Goal: Use online tool/utility: Utilize a website feature to perform a specific function

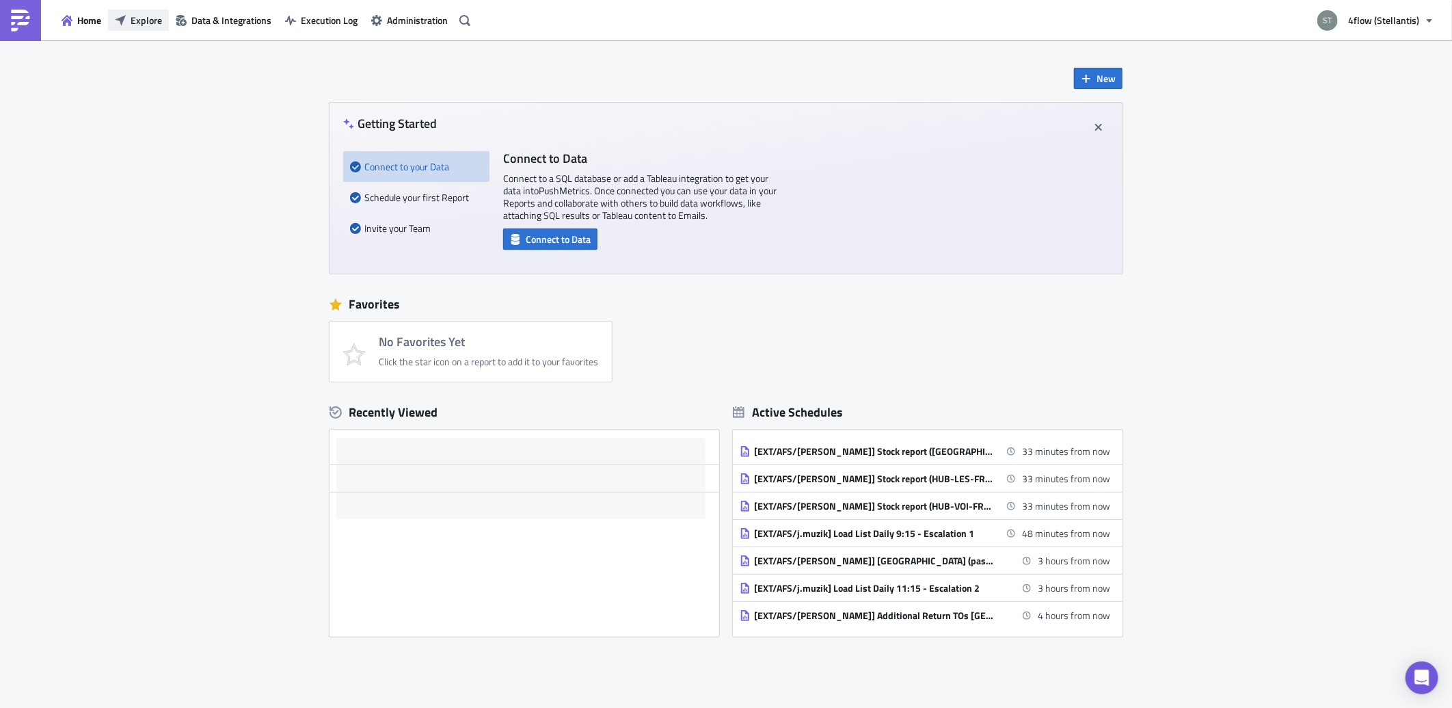
click at [137, 13] on span "Explore" at bounding box center [146, 20] width 31 height 14
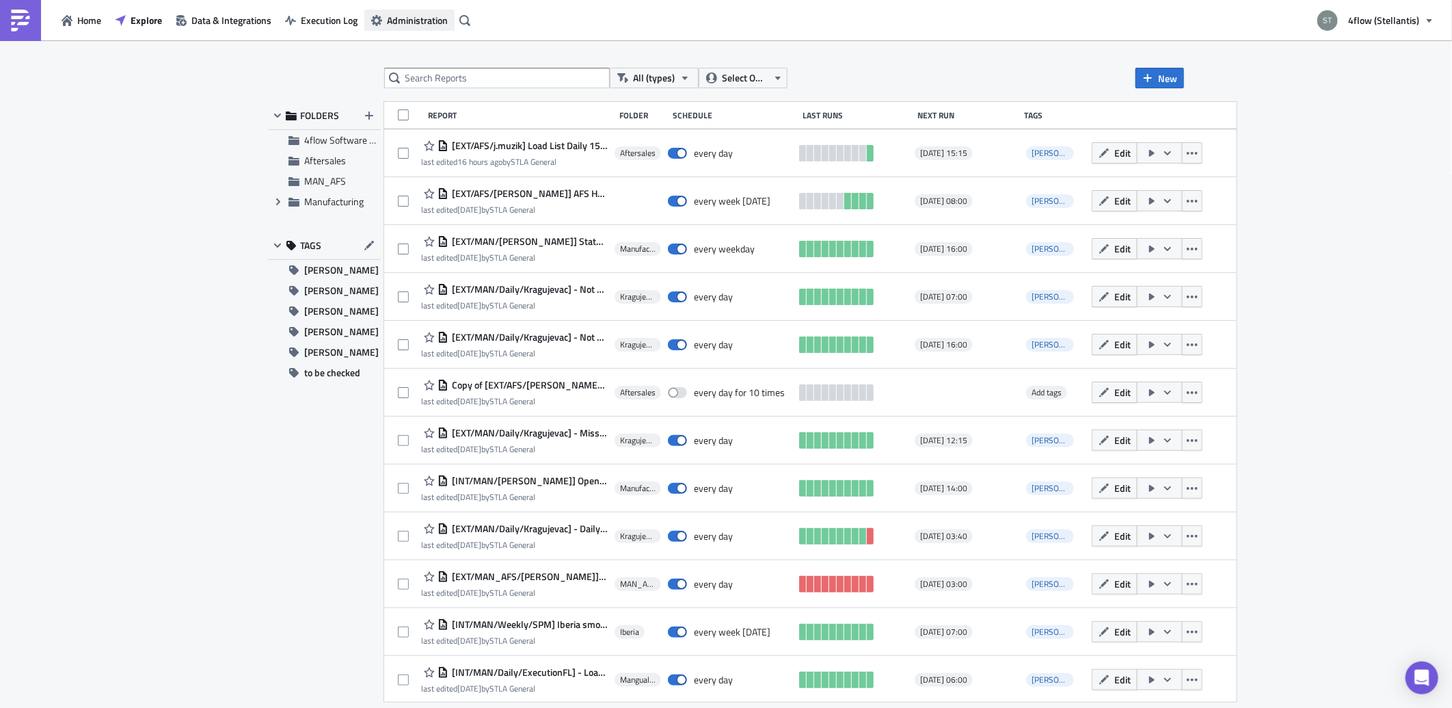
click at [407, 18] on span "Administration" at bounding box center [417, 20] width 61 height 14
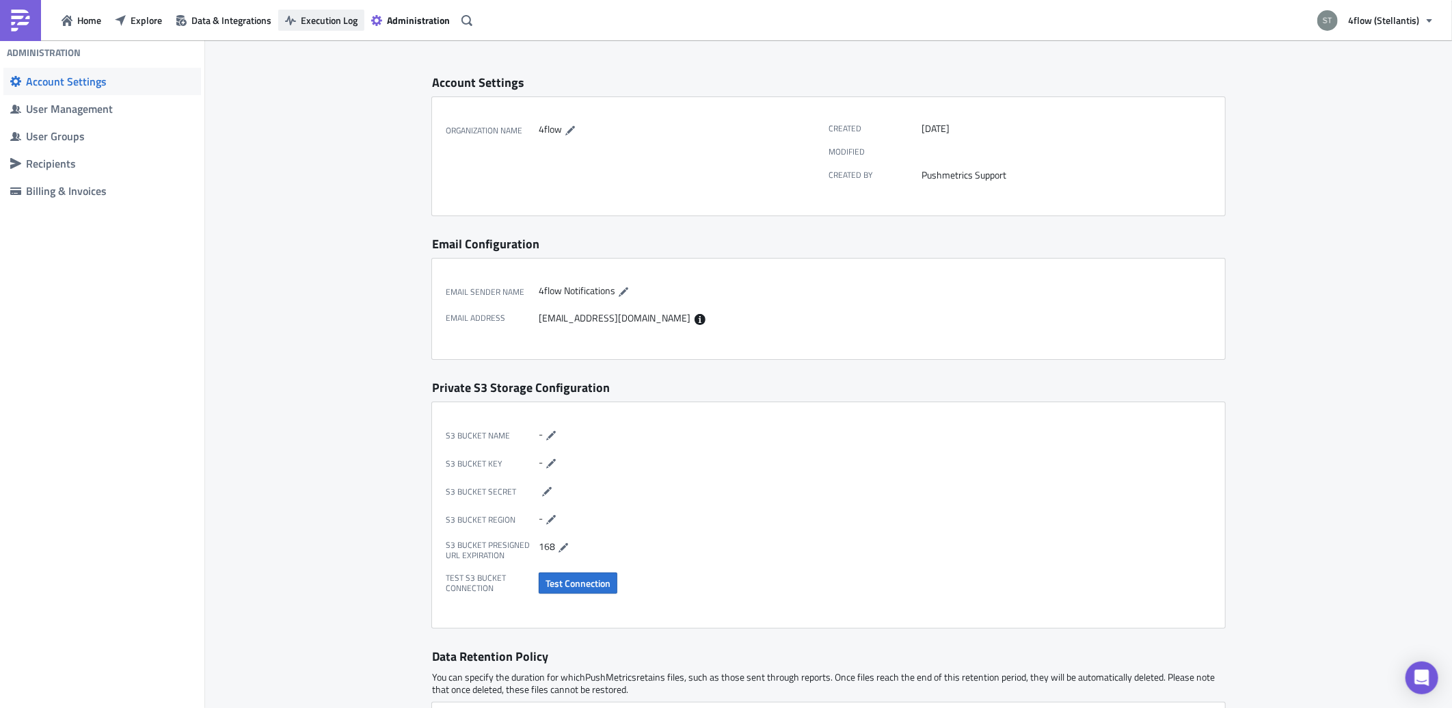
click at [342, 14] on span "Execution Log" at bounding box center [329, 20] width 57 height 14
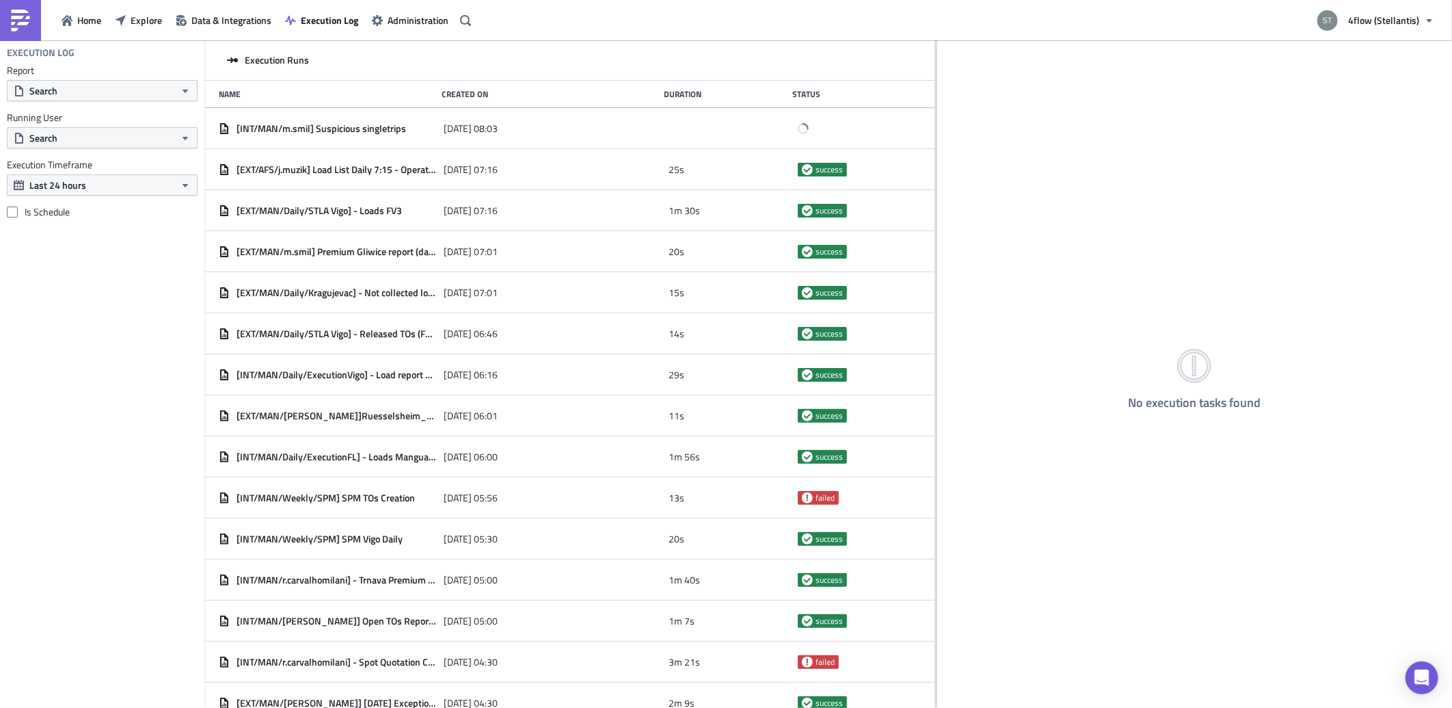
drag, startPoint x: 455, startPoint y: 119, endPoint x: 935, endPoint y: 155, distance: 481.9
click at [935, 155] on div at bounding box center [936, 374] width 2 height 669
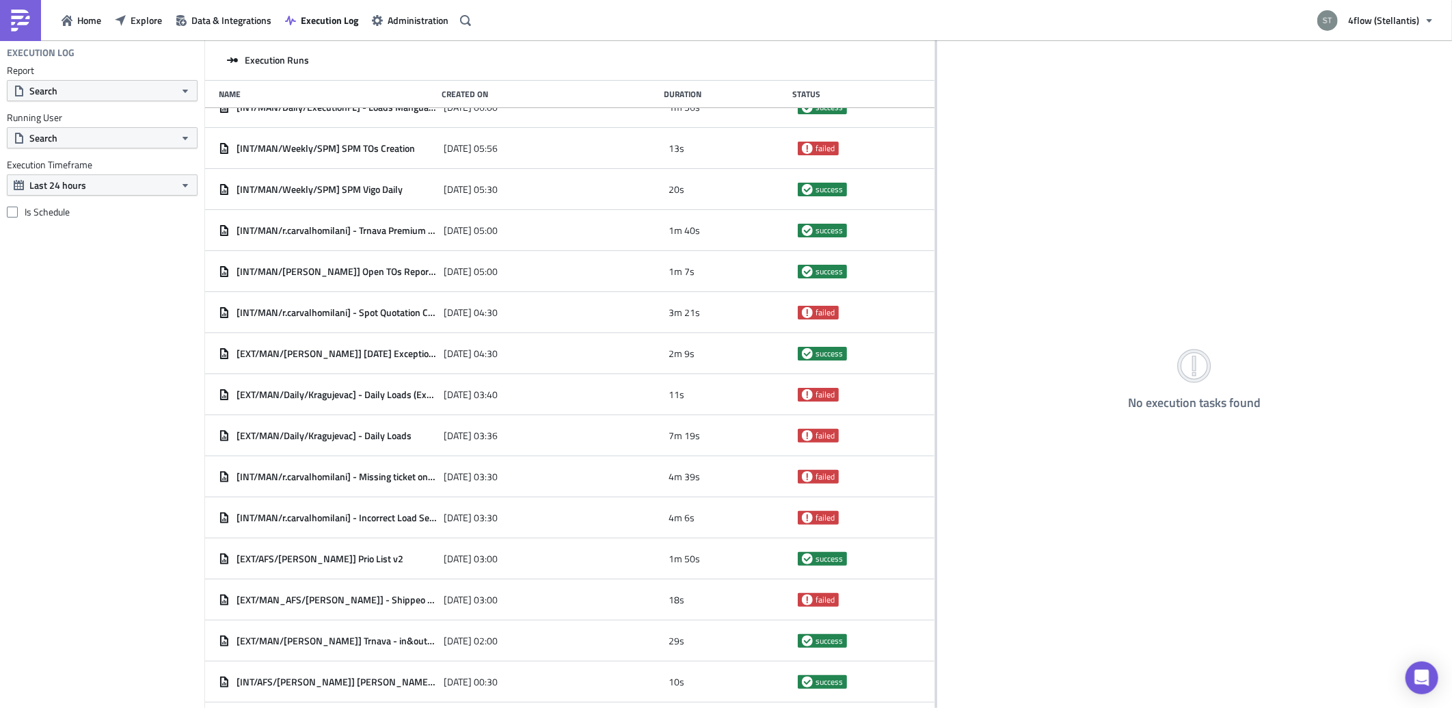
scroll to position [351, 0]
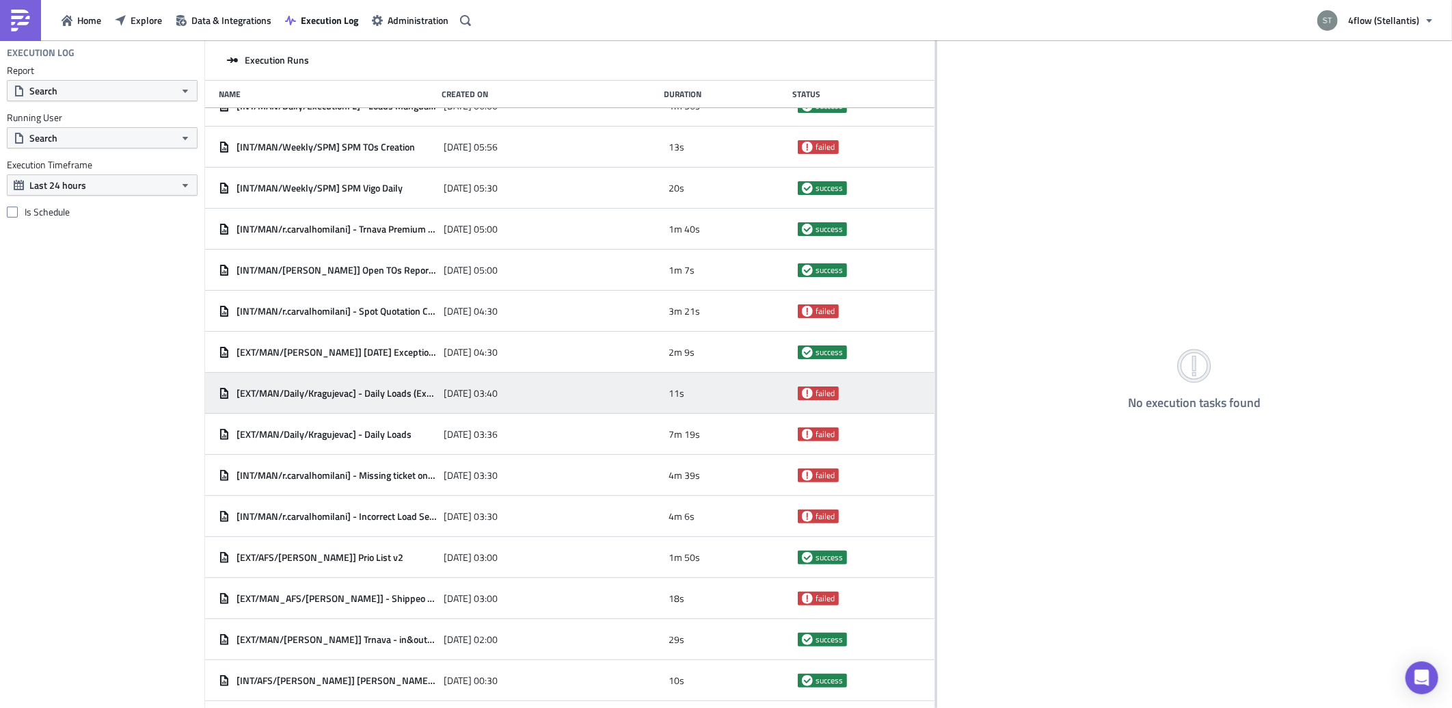
click at [438, 397] on div "[EXT/MAN/Daily/Kragujevac] - Daily Loads (Exclusions) 2025-08-27 03:40 11s fail…" at bounding box center [569, 393] width 729 height 41
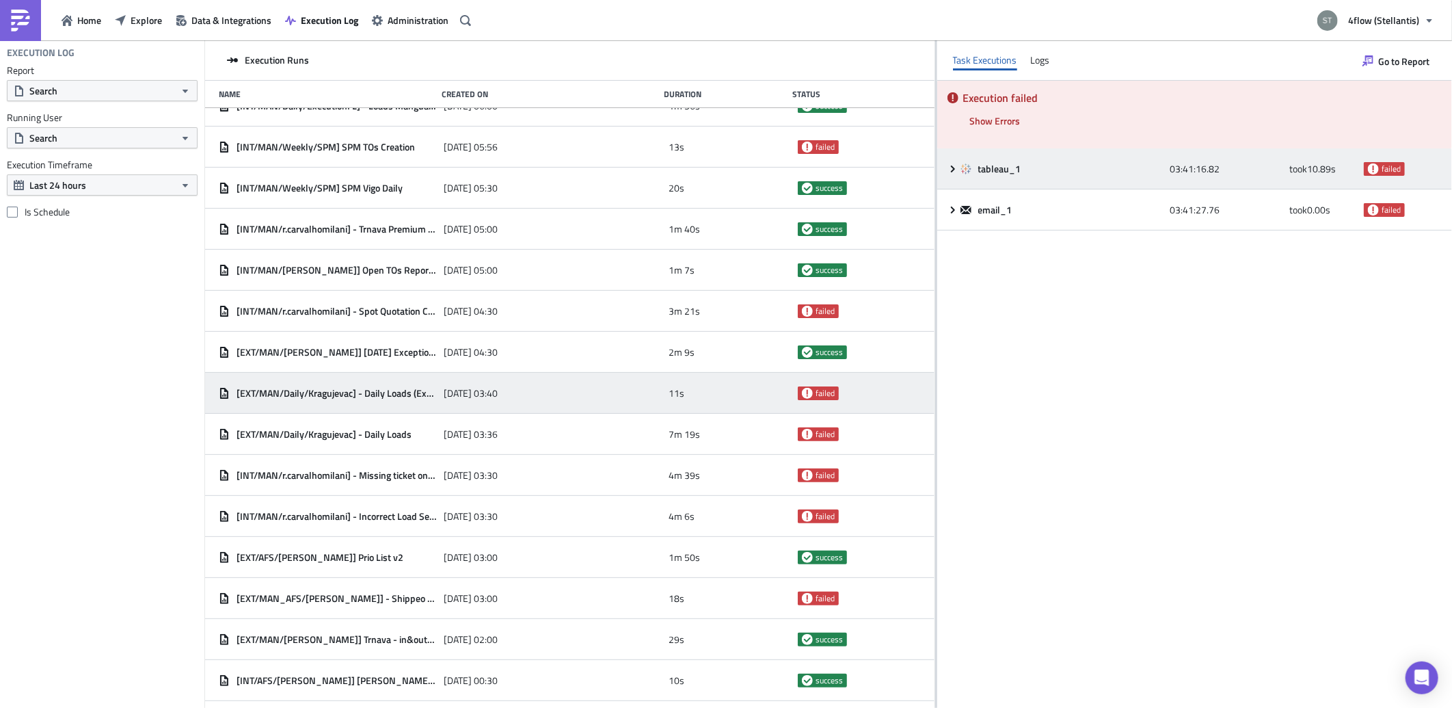
click at [953, 169] on icon at bounding box center [953, 168] width 4 height 7
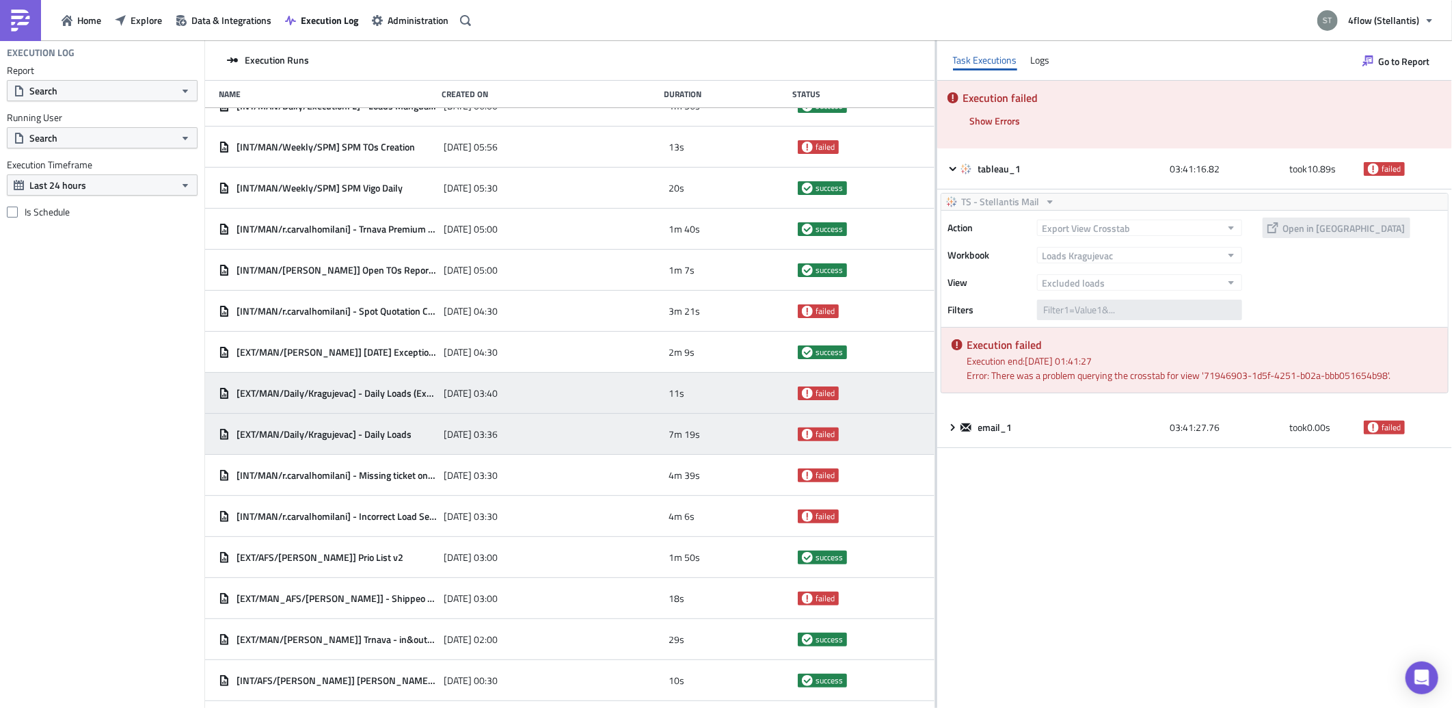
click at [356, 429] on span "[EXT/MAN/Daily/Kragujevac] - Daily Loads" at bounding box center [324, 434] width 175 height 12
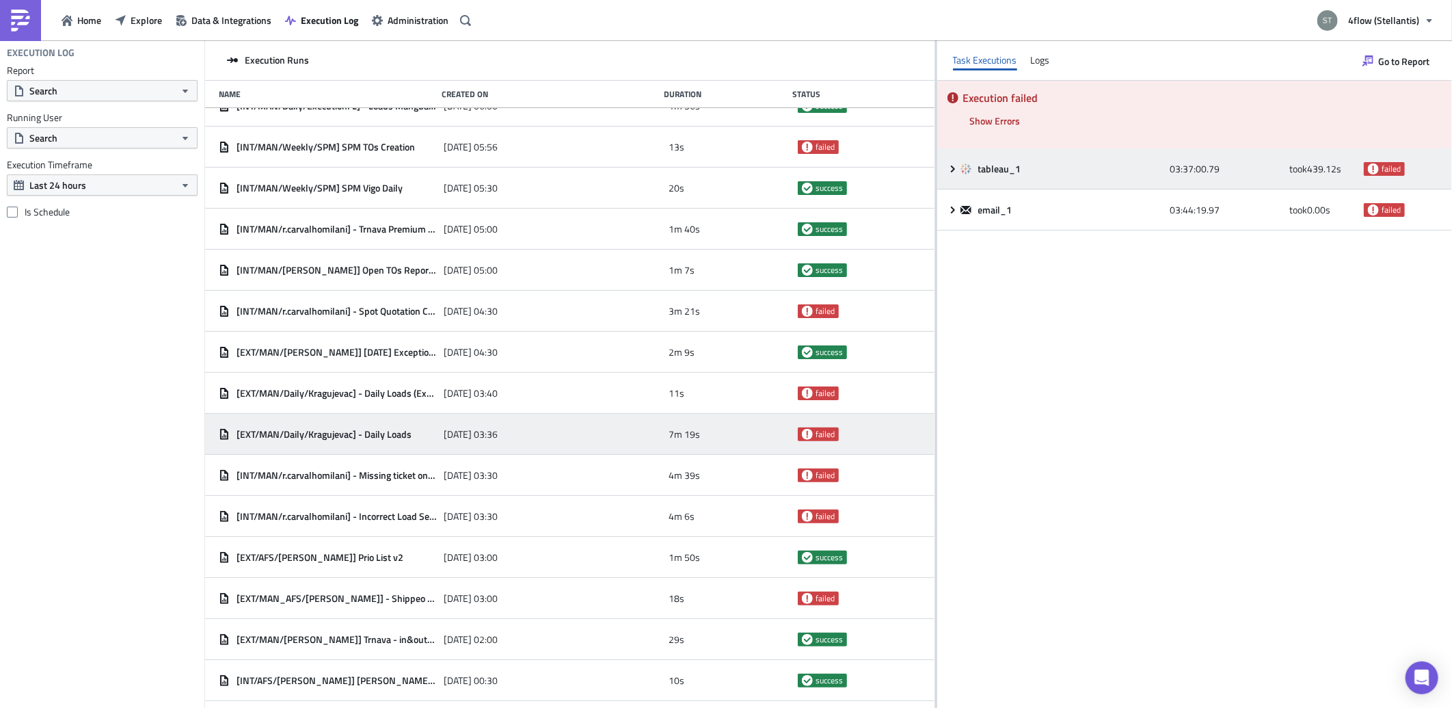
click at [954, 167] on icon at bounding box center [953, 168] width 4 height 7
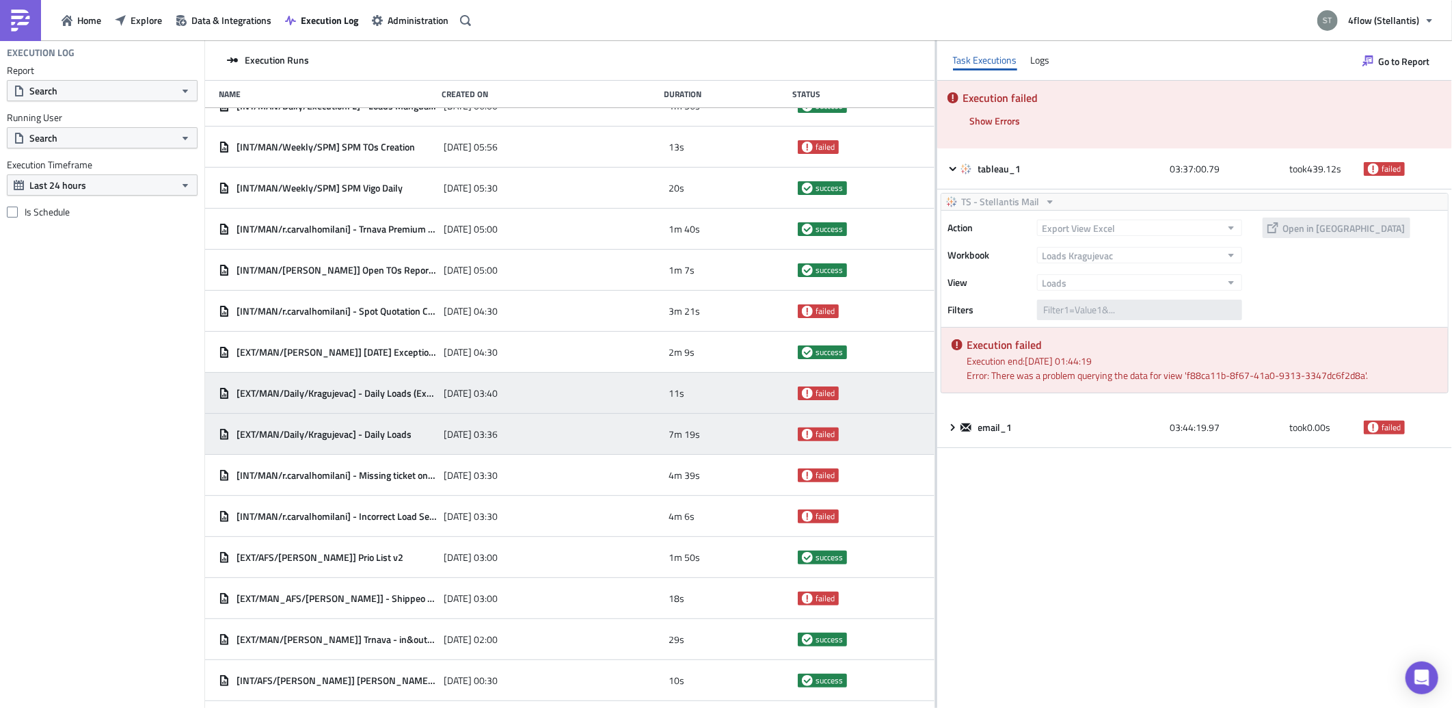
click at [417, 390] on span "[EXT/MAN/Daily/Kragujevac] - Daily Loads (Exclusions)" at bounding box center [337, 393] width 200 height 12
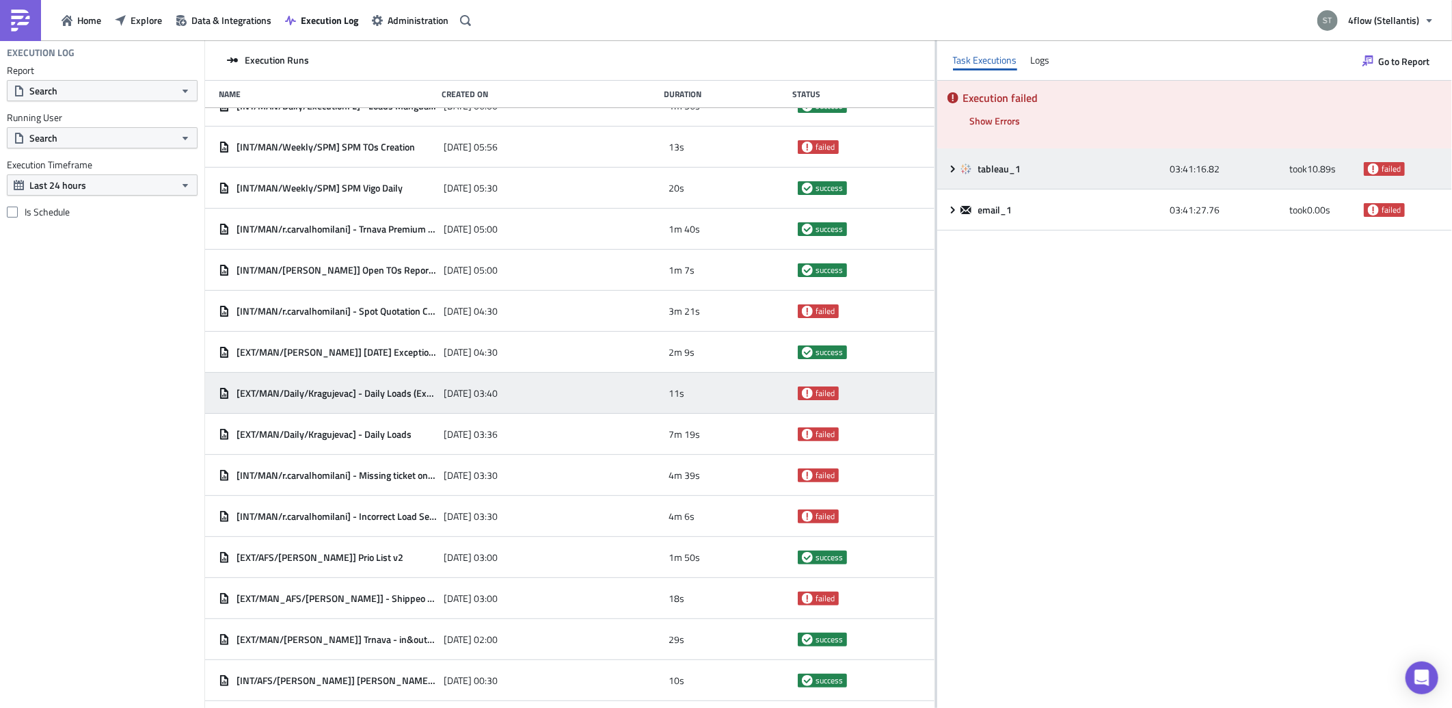
click at [949, 173] on icon at bounding box center [952, 168] width 11 height 11
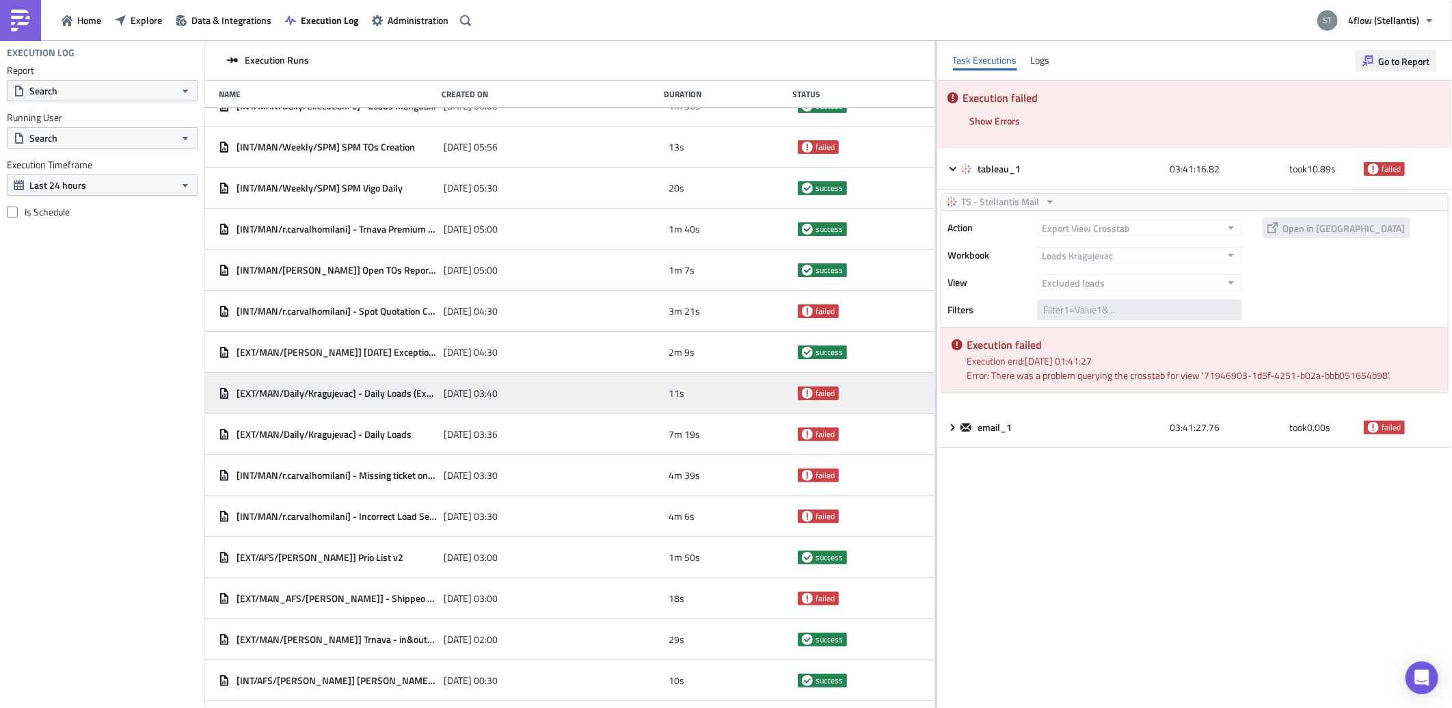
click at [1405, 57] on span "Go to Report" at bounding box center [1403, 61] width 51 height 14
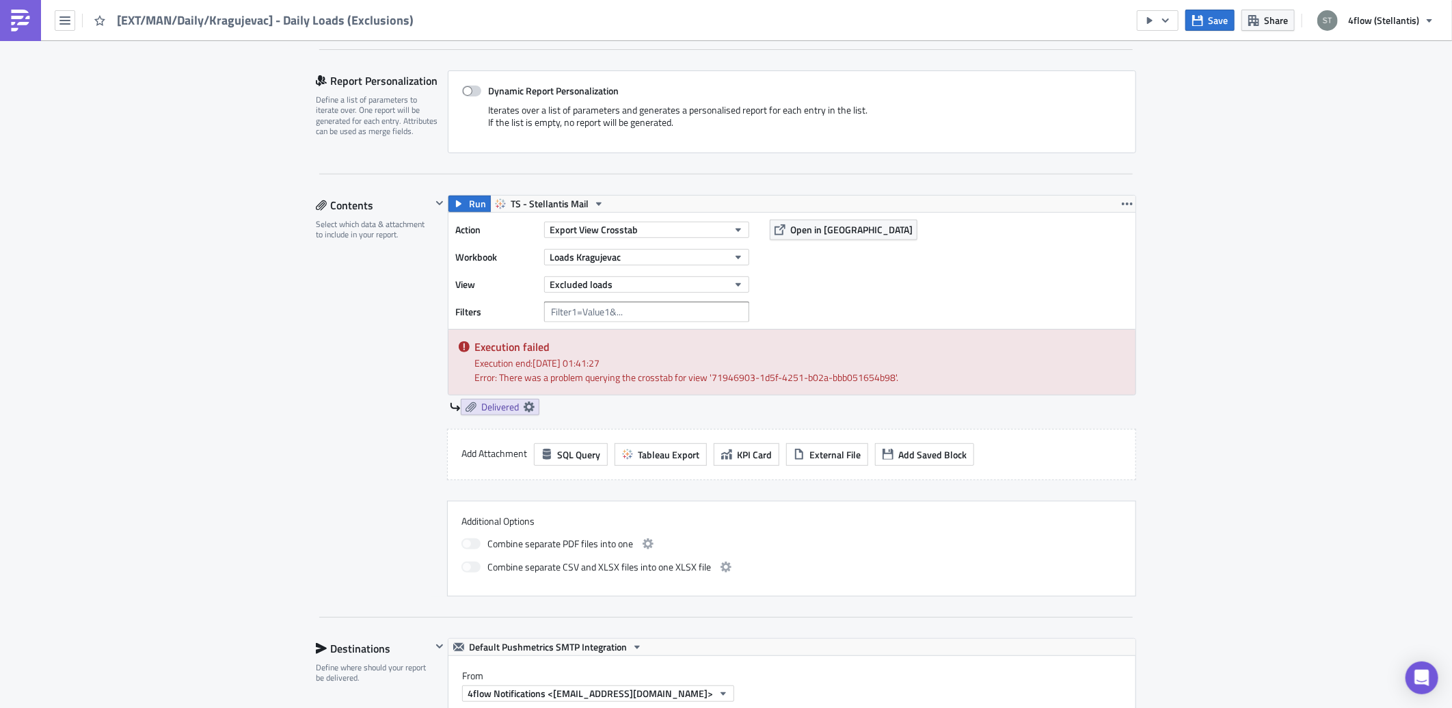
scroll to position [304, 0]
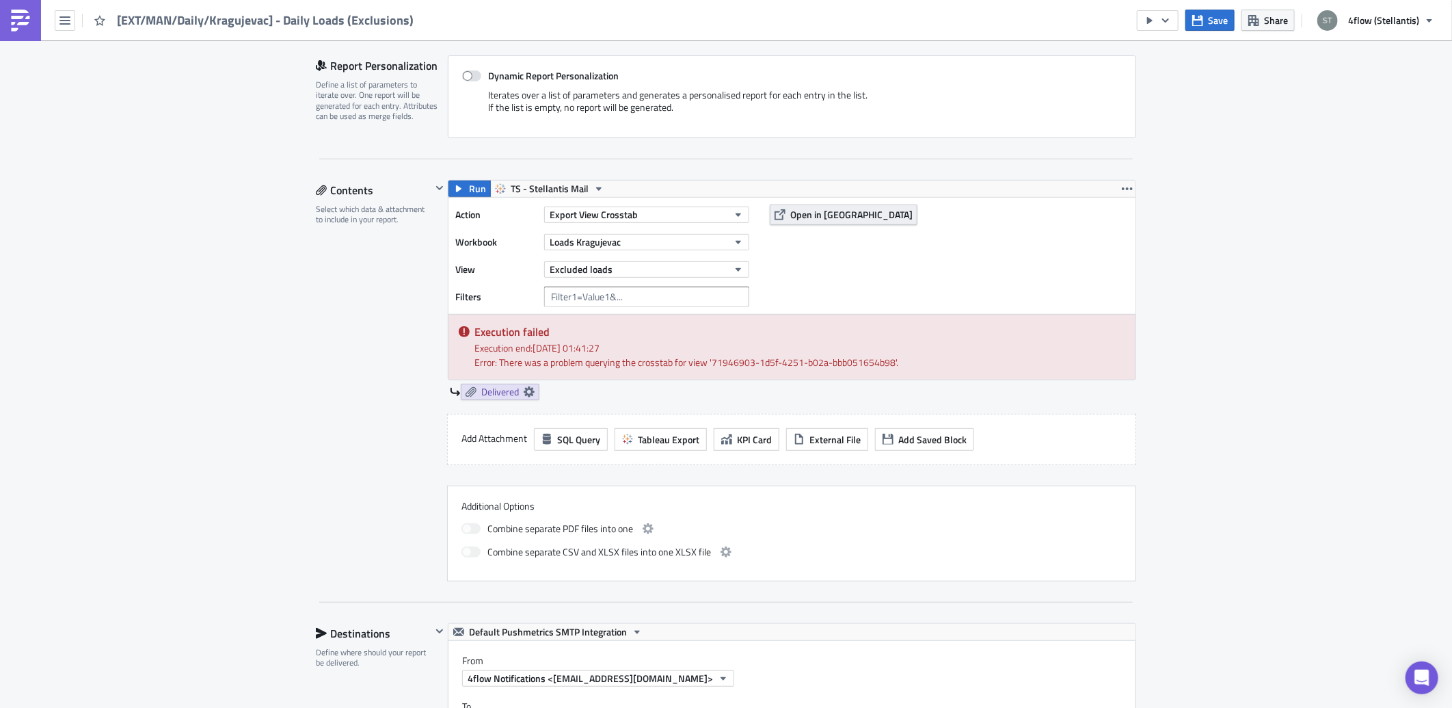
click at [790, 214] on span "Open in [GEOGRAPHIC_DATA]" at bounding box center [851, 214] width 122 height 14
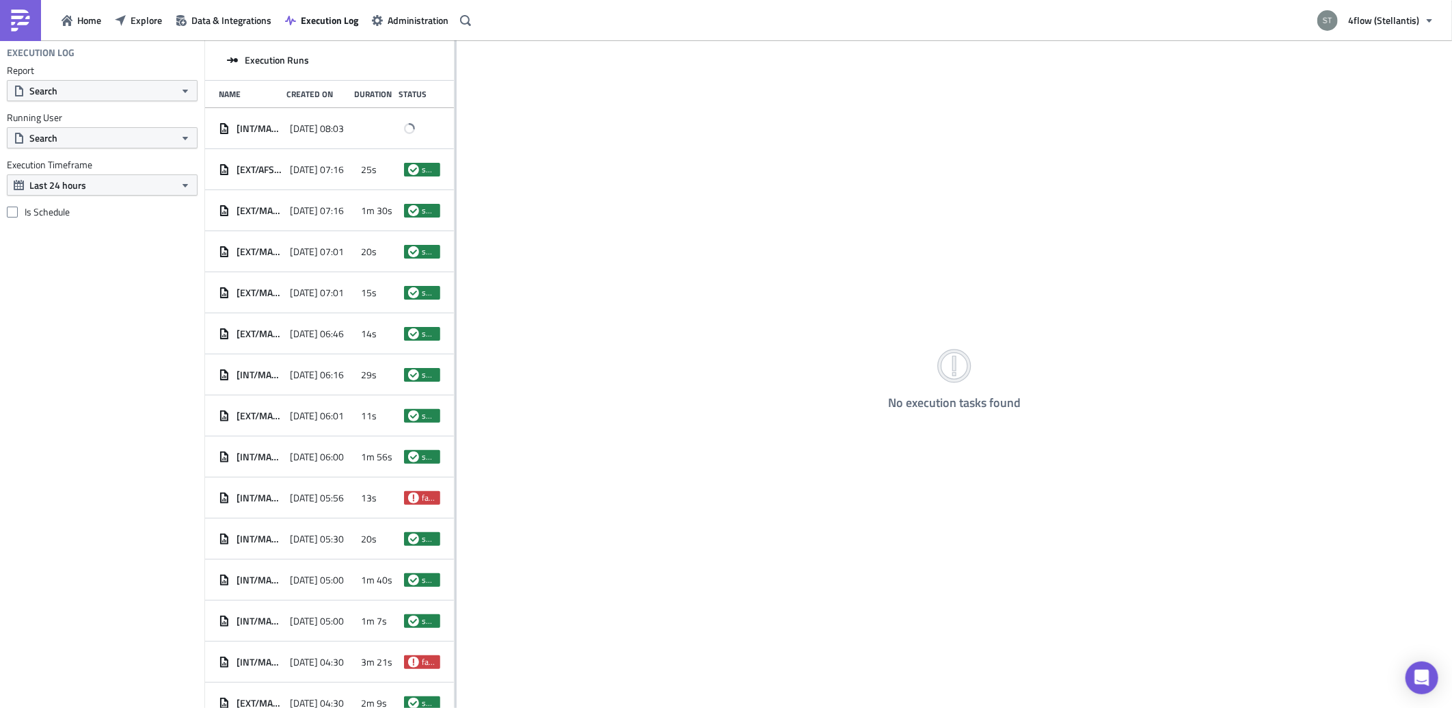
scroll to position [46, 0]
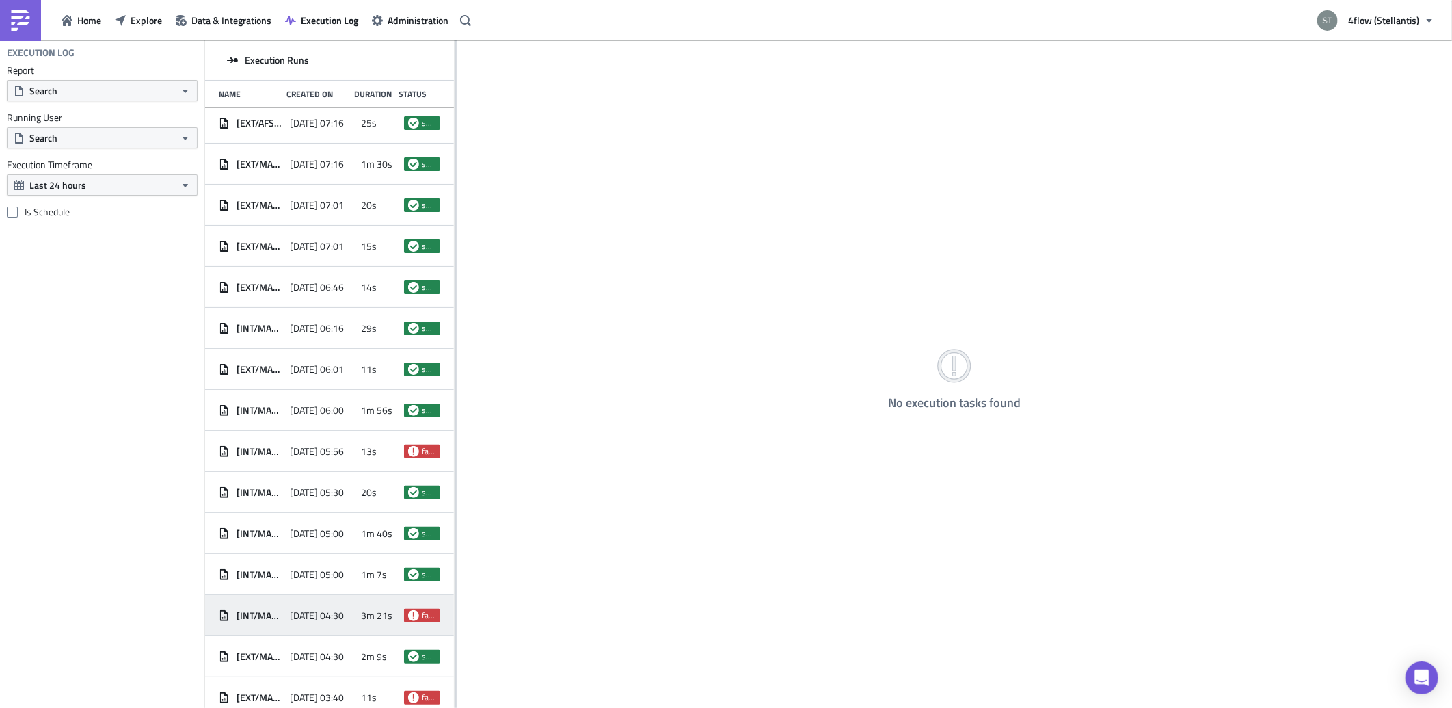
click at [334, 613] on span "[DATE] 04:30" at bounding box center [317, 615] width 54 height 12
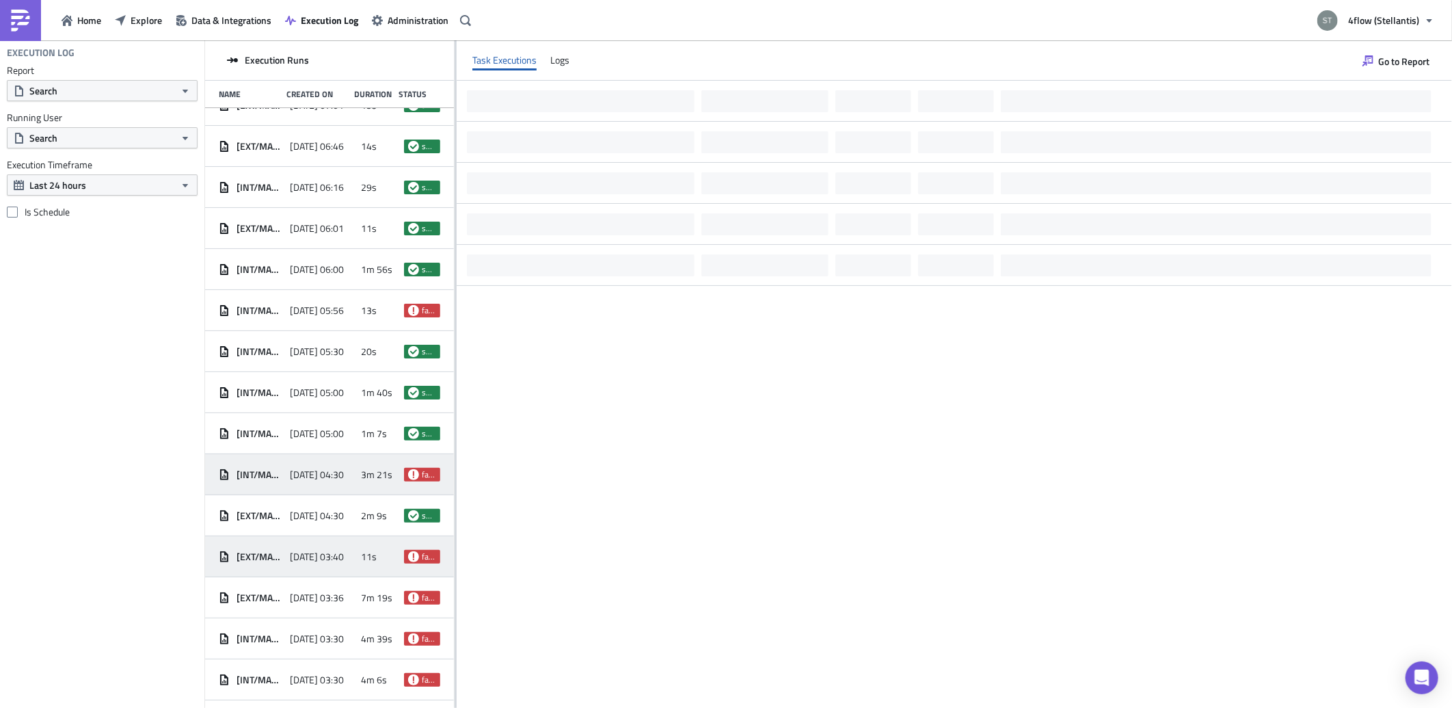
scroll to position [199, 0]
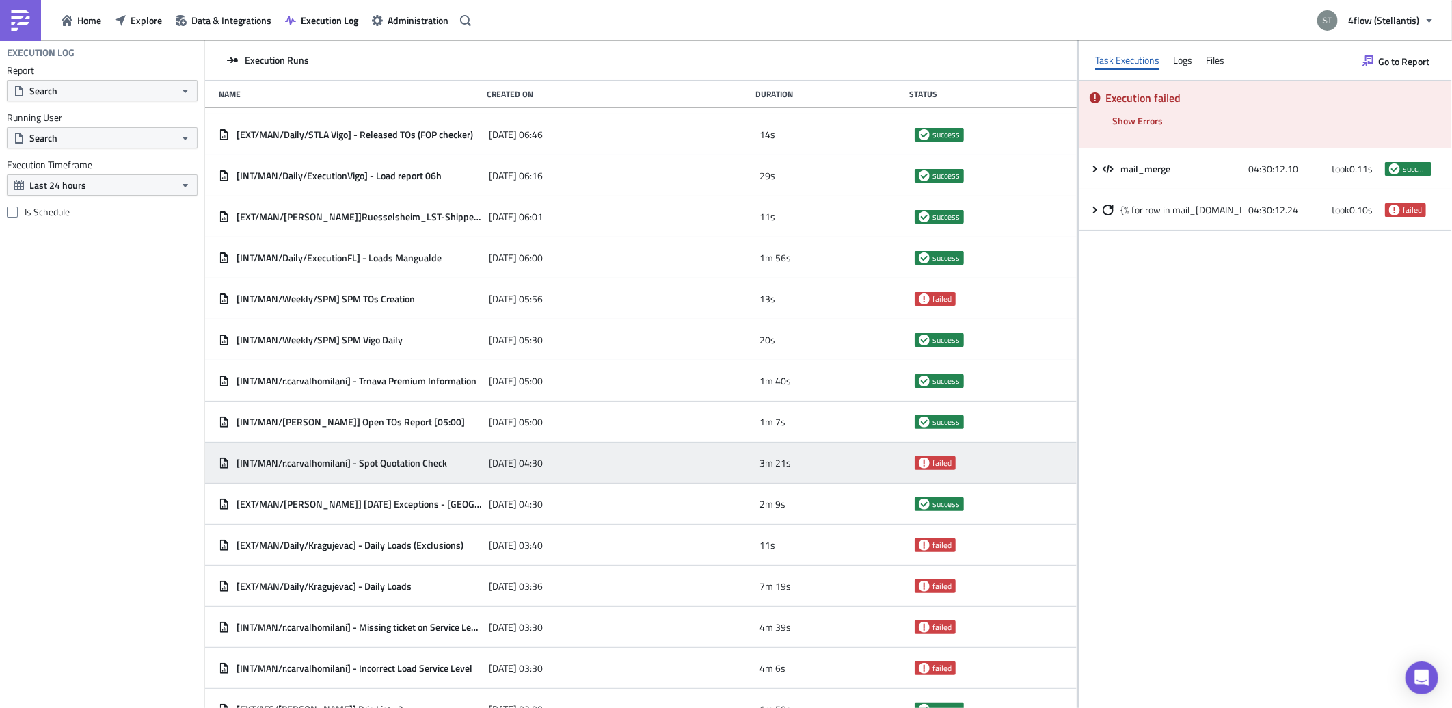
drag, startPoint x: 455, startPoint y: 415, endPoint x: 1131, endPoint y: 378, distance: 676.4
click at [1131, 378] on div "Execution Runs Name Created On Duration Status [INT/MAN/m.smil] Suspicious sing…" at bounding box center [828, 374] width 1247 height 669
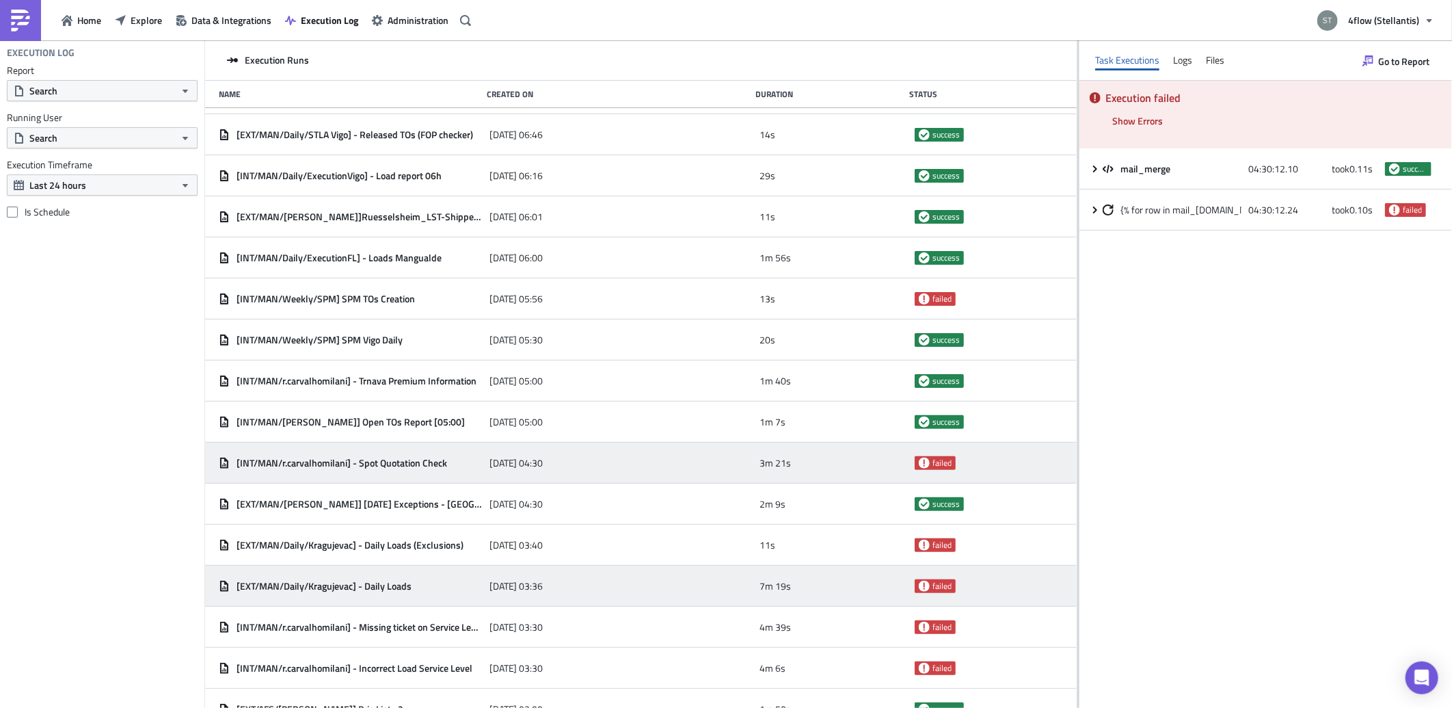
click at [431, 582] on div "[EXT/MAN/Daily/Kragujevac] - Daily Loads" at bounding box center [351, 586] width 264 height 12
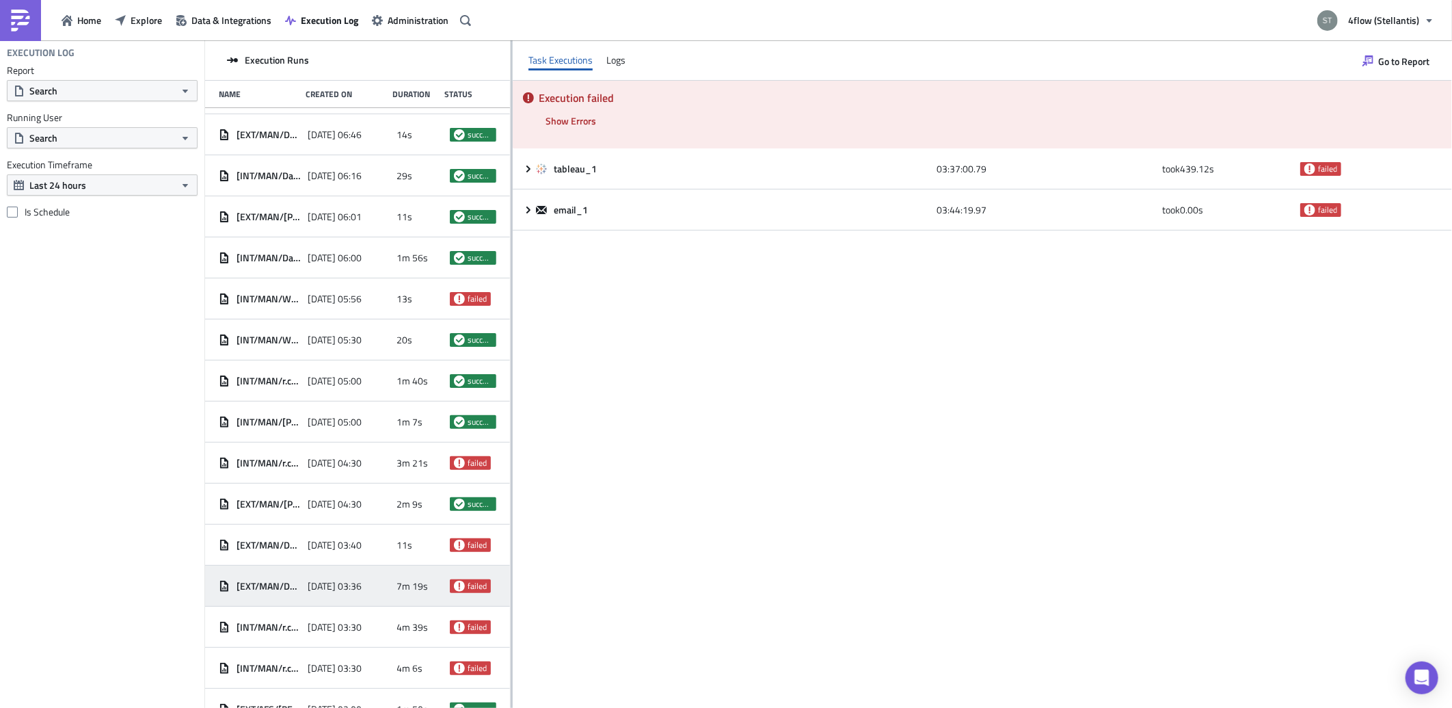
drag, startPoint x: 1131, startPoint y: 301, endPoint x: 508, endPoint y: 298, distance: 623.5
click at [511, 298] on div at bounding box center [512, 374] width 2 height 669
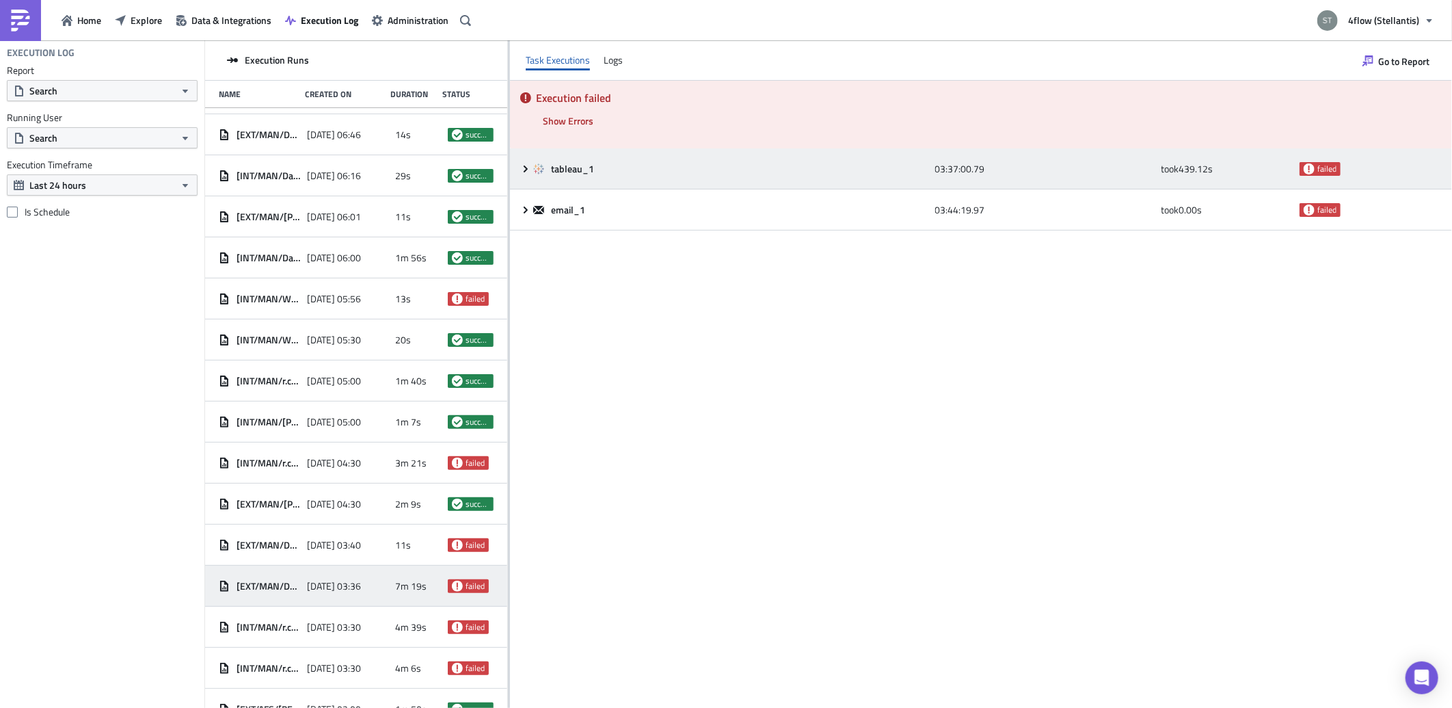
click at [525, 168] on icon at bounding box center [525, 168] width 11 height 11
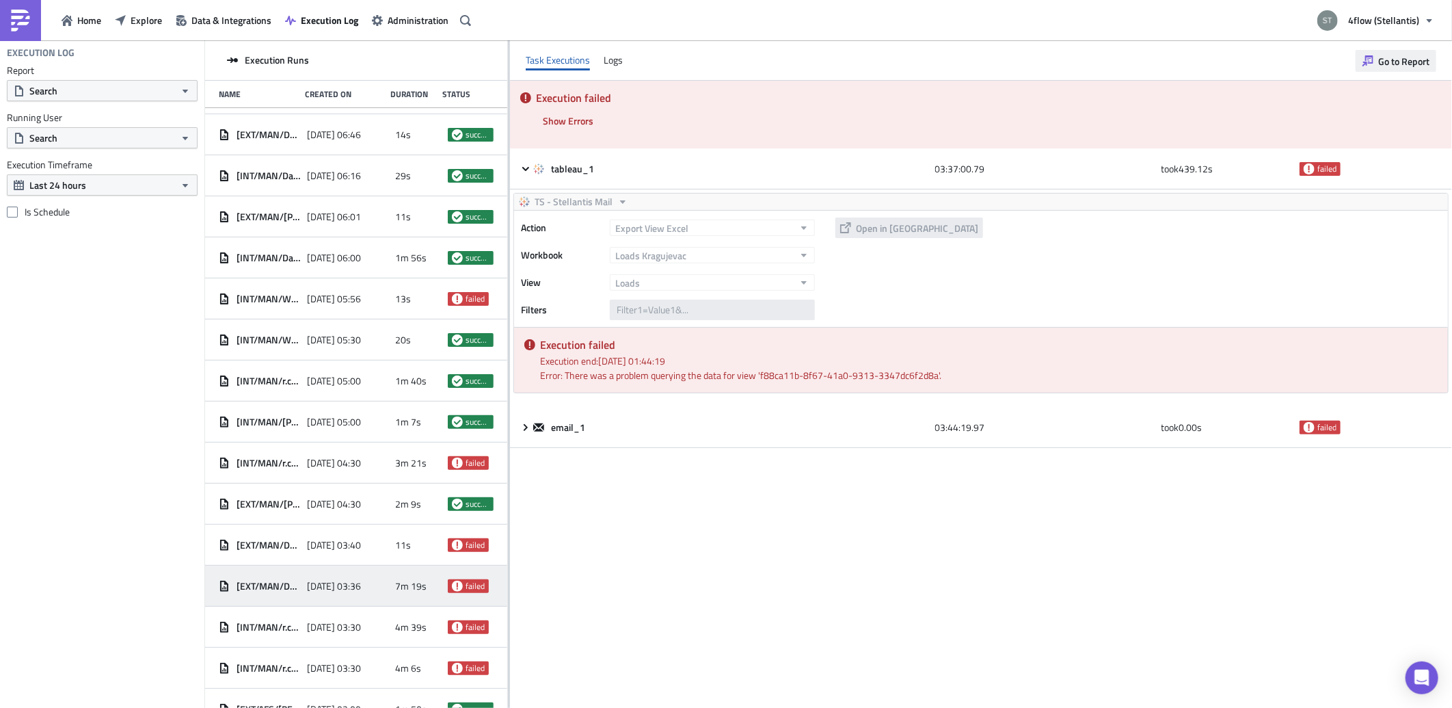
click at [1379, 59] on span "Go to Report" at bounding box center [1403, 61] width 51 height 14
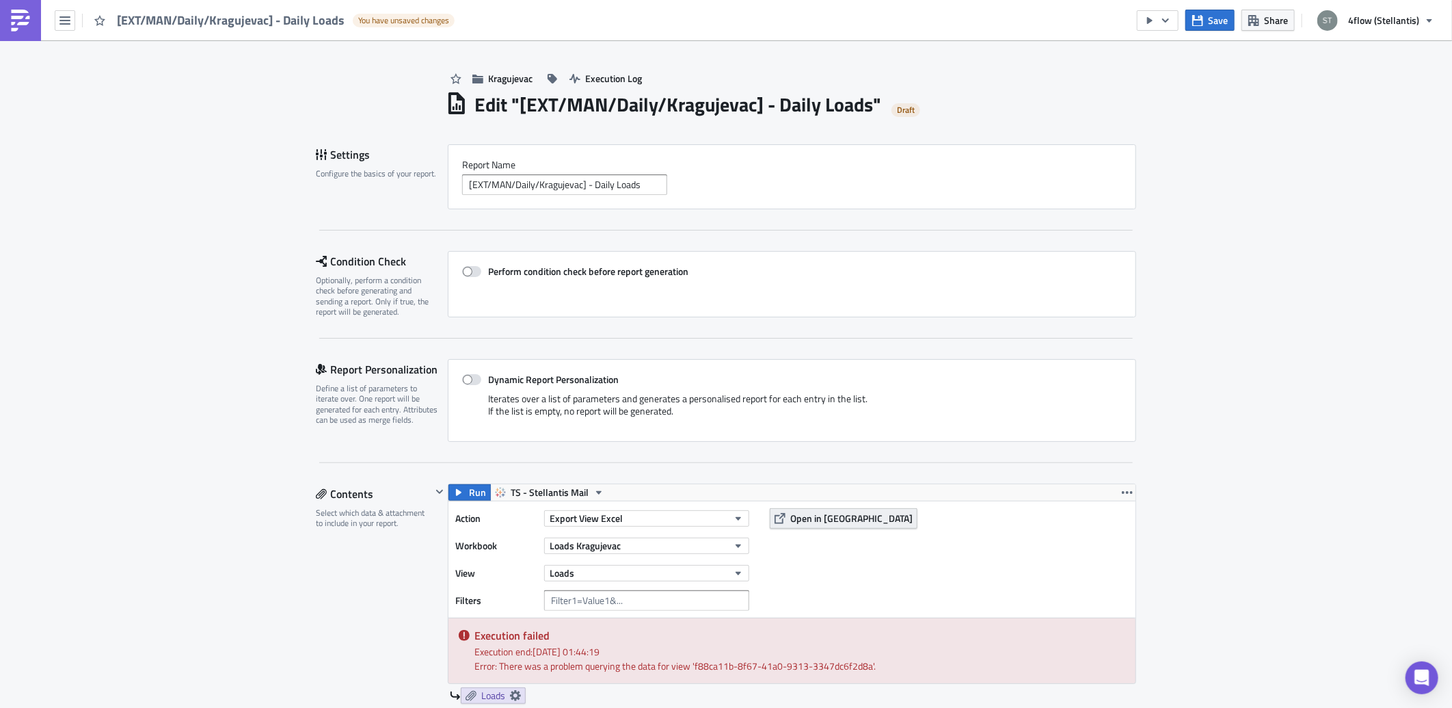
click at [819, 518] on span "Open in [GEOGRAPHIC_DATA]" at bounding box center [851, 518] width 122 height 14
click at [850, 511] on button "Open in [GEOGRAPHIC_DATA]" at bounding box center [844, 518] width 148 height 21
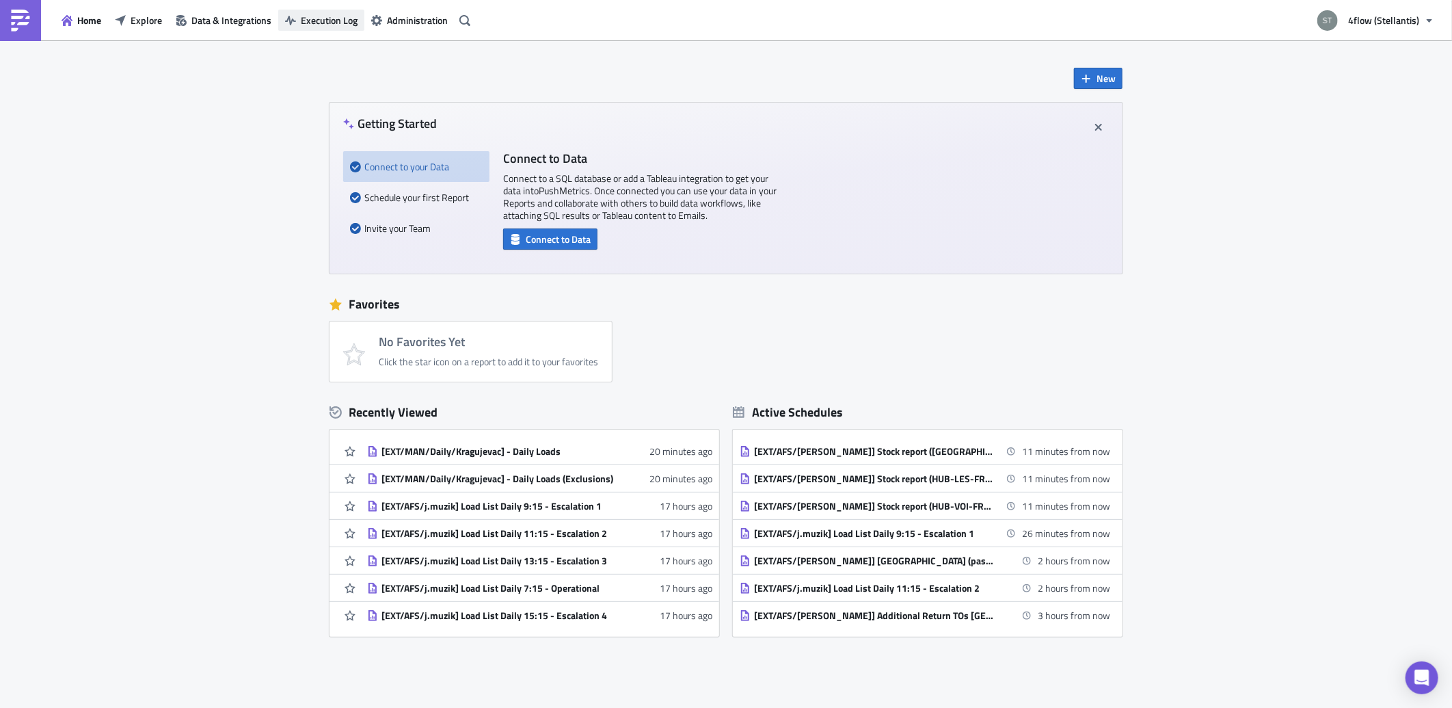
click at [338, 28] on button "Execution Log" at bounding box center [321, 20] width 86 height 21
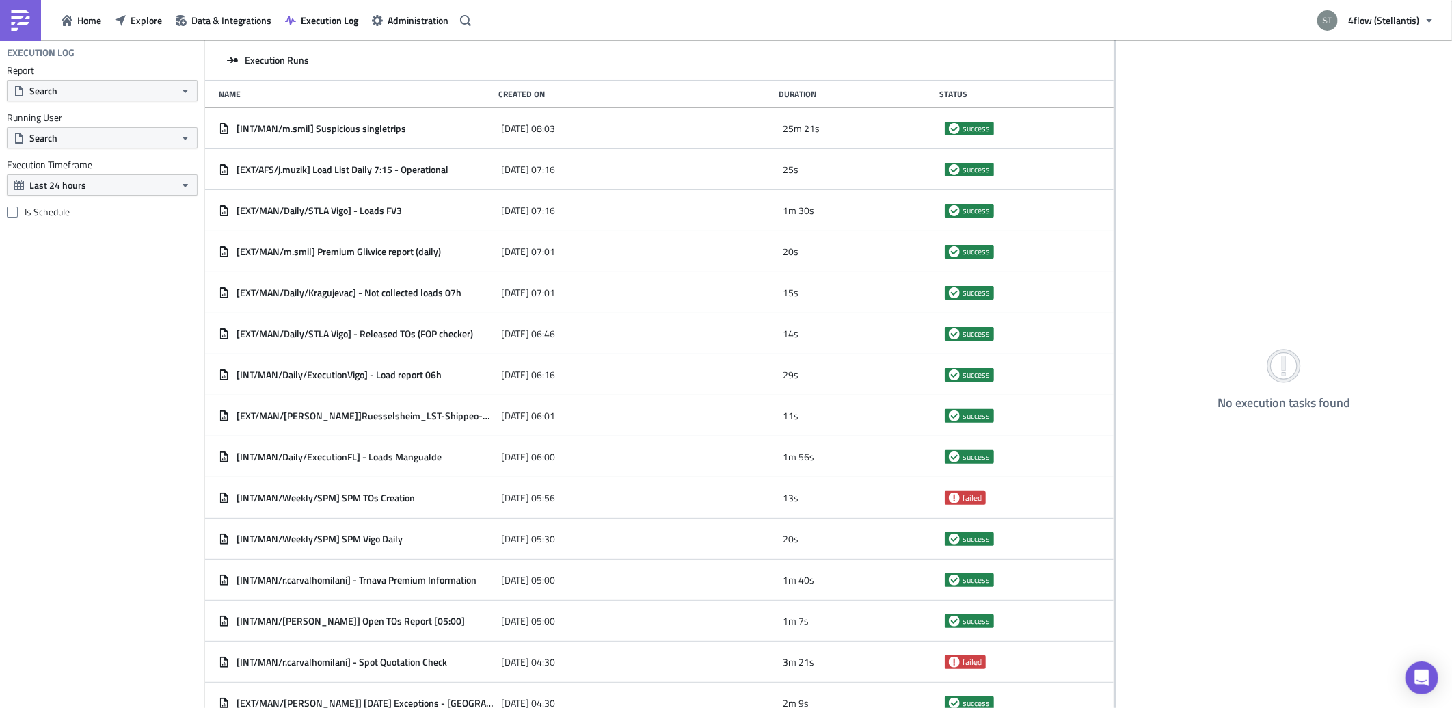
drag, startPoint x: 454, startPoint y: 112, endPoint x: 1228, endPoint y: 111, distance: 773.8
click at [1228, 111] on div "Execution Runs Name Created On Duration Status [INT/MAN/m.smil] Suspicious sing…" at bounding box center [828, 374] width 1247 height 669
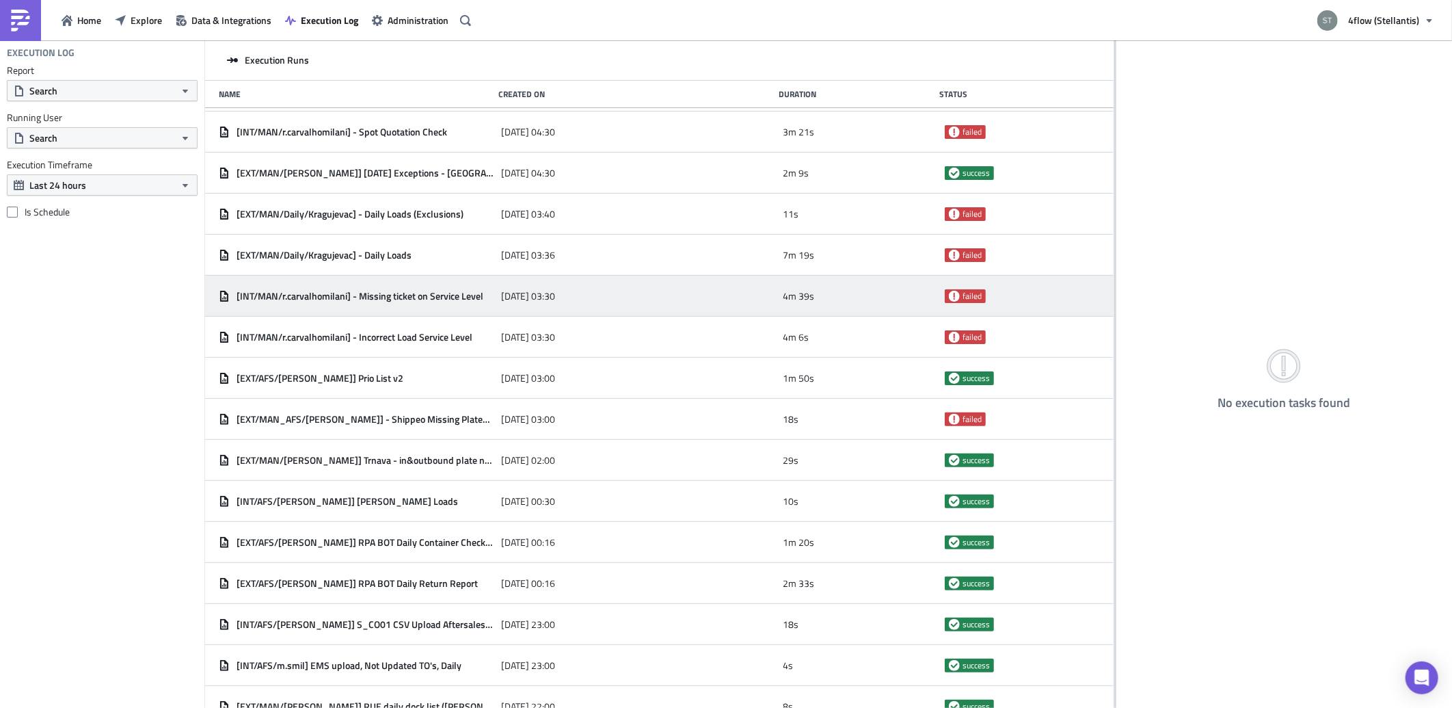
scroll to position [502, 0]
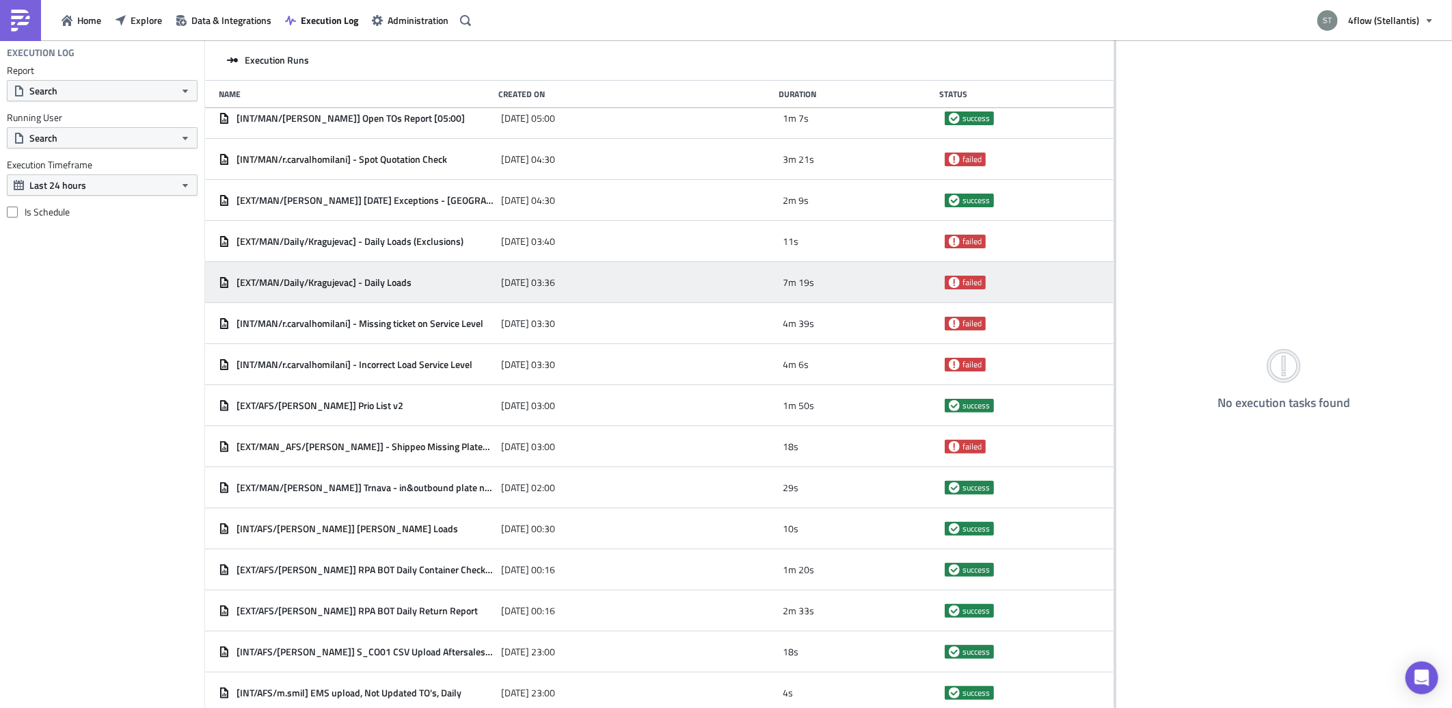
click at [429, 284] on div "[EXT/MAN/Daily/Kragujevac] - Daily Loads" at bounding box center [356, 282] width 275 height 12
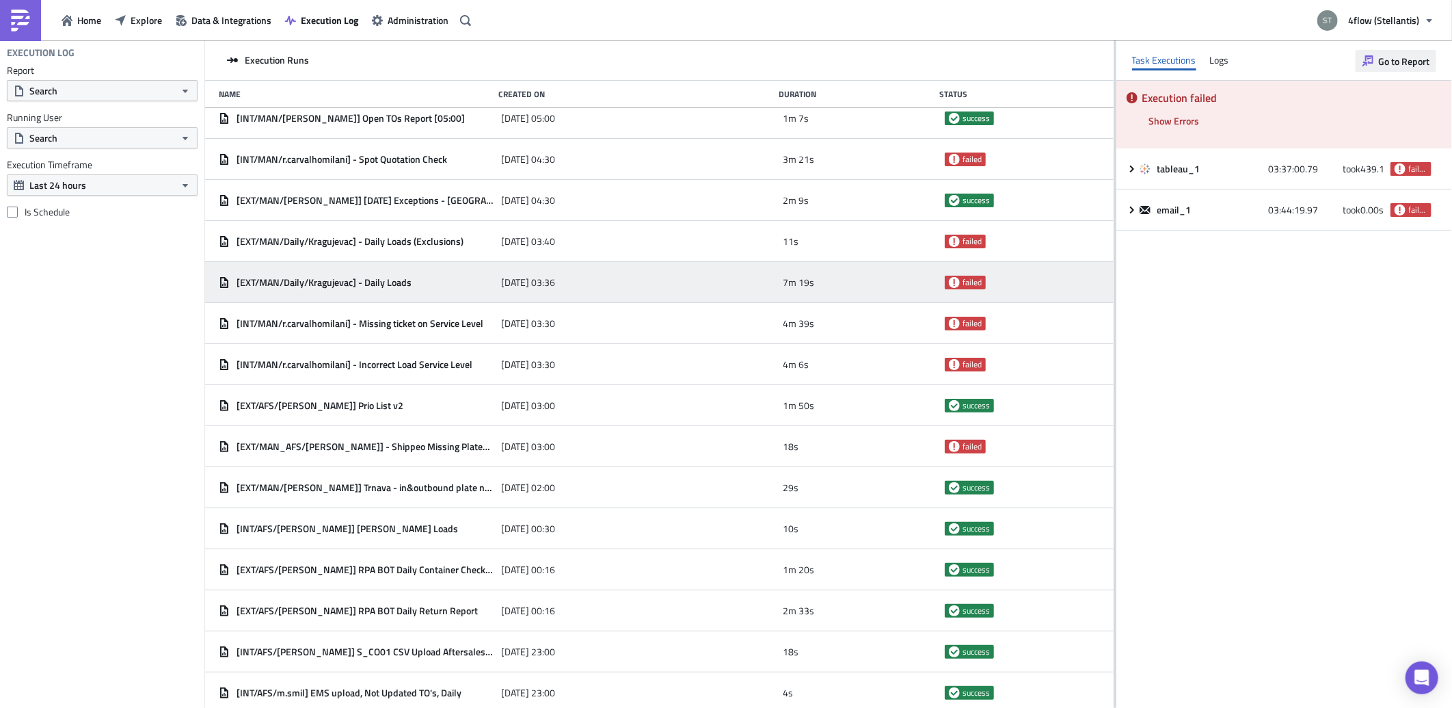
click at [1414, 62] on span "Go to Report" at bounding box center [1403, 61] width 51 height 14
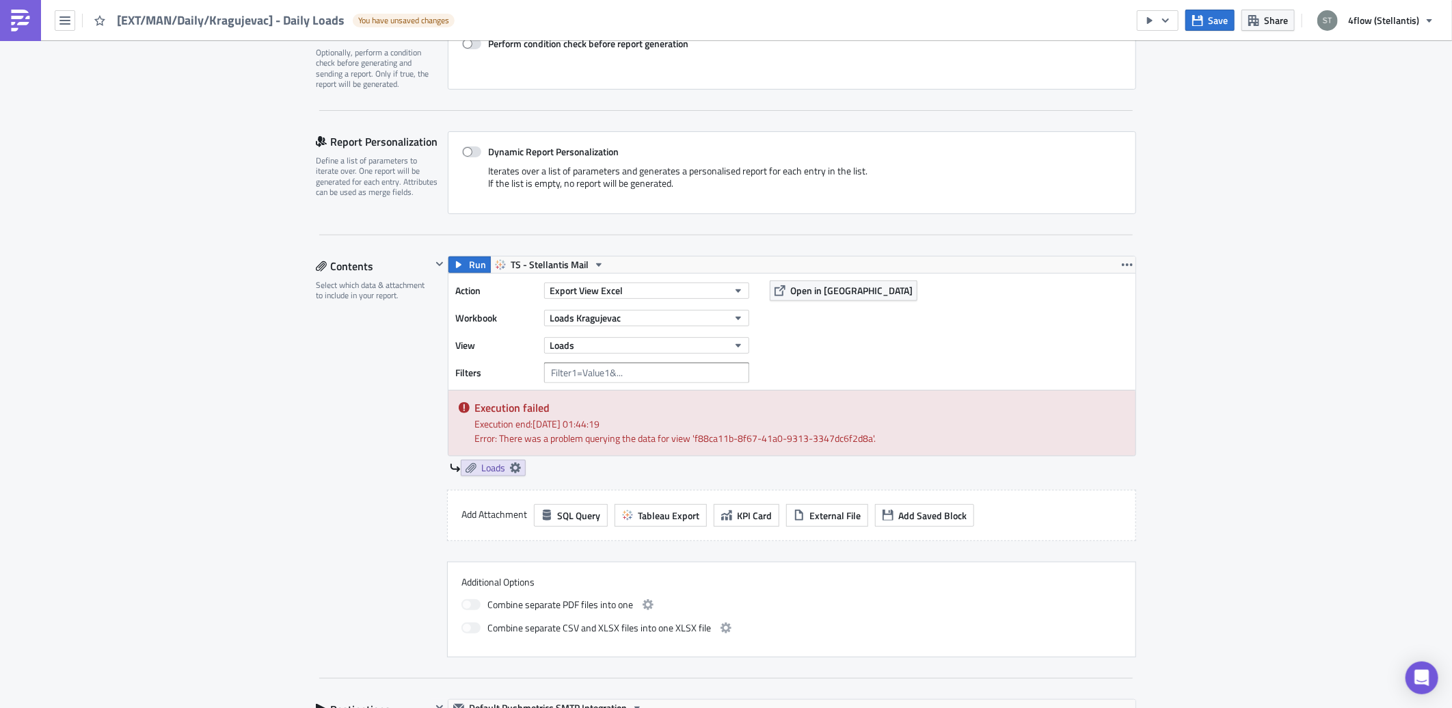
scroll to position [304, 0]
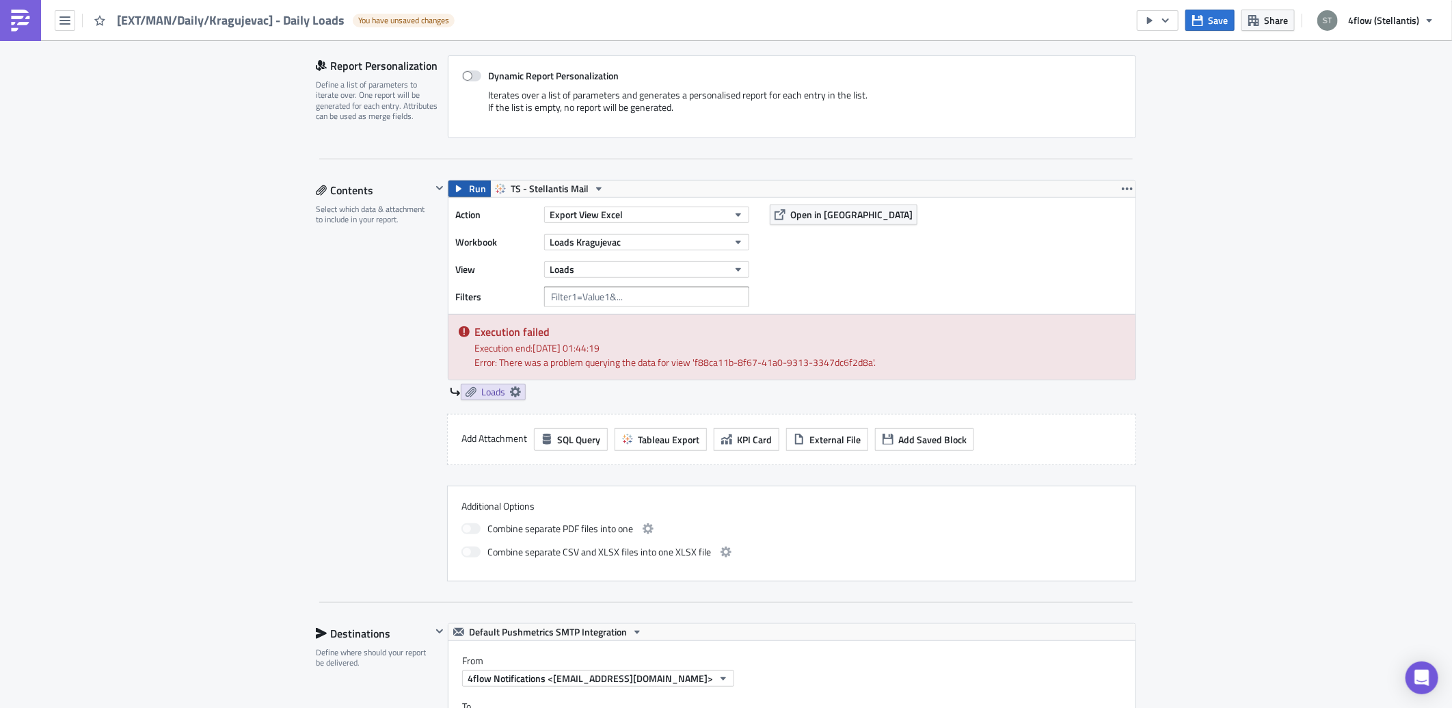
click at [469, 183] on span "Run" at bounding box center [477, 188] width 17 height 16
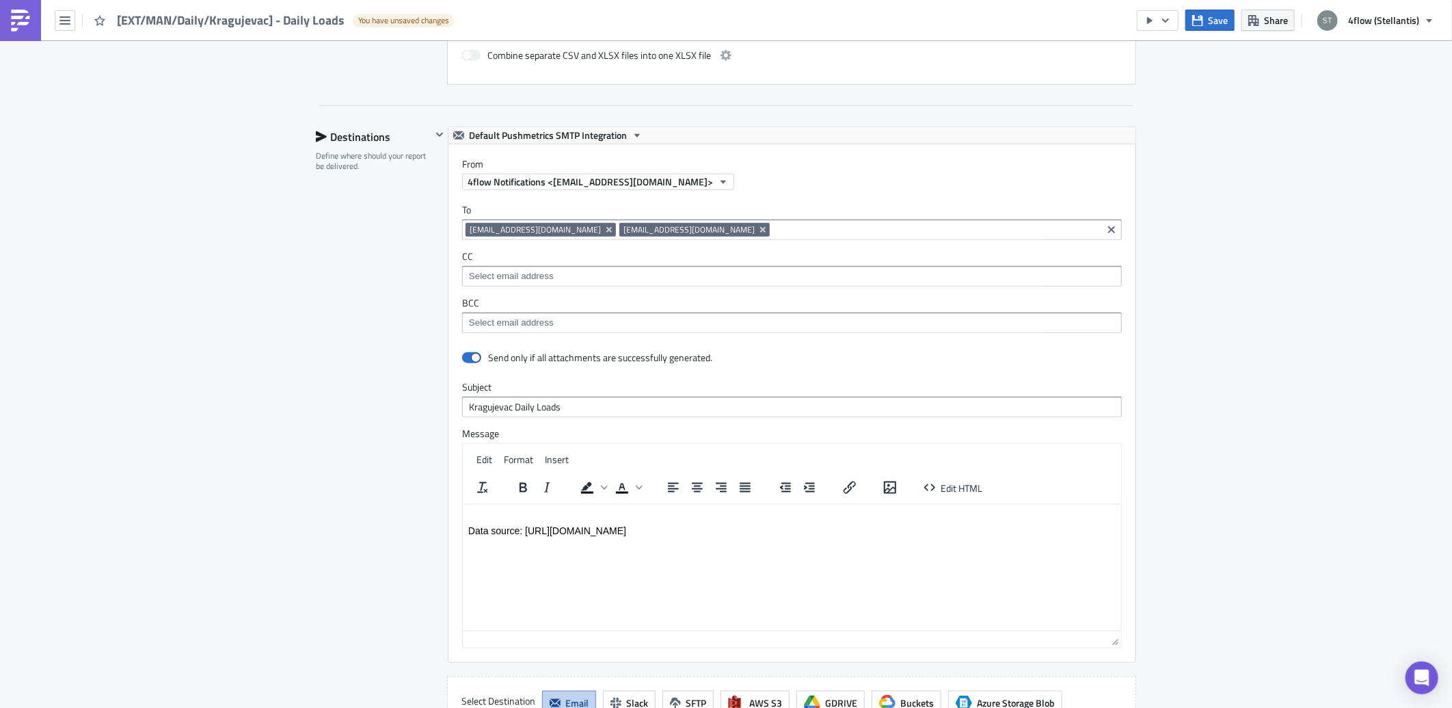
scroll to position [835, 0]
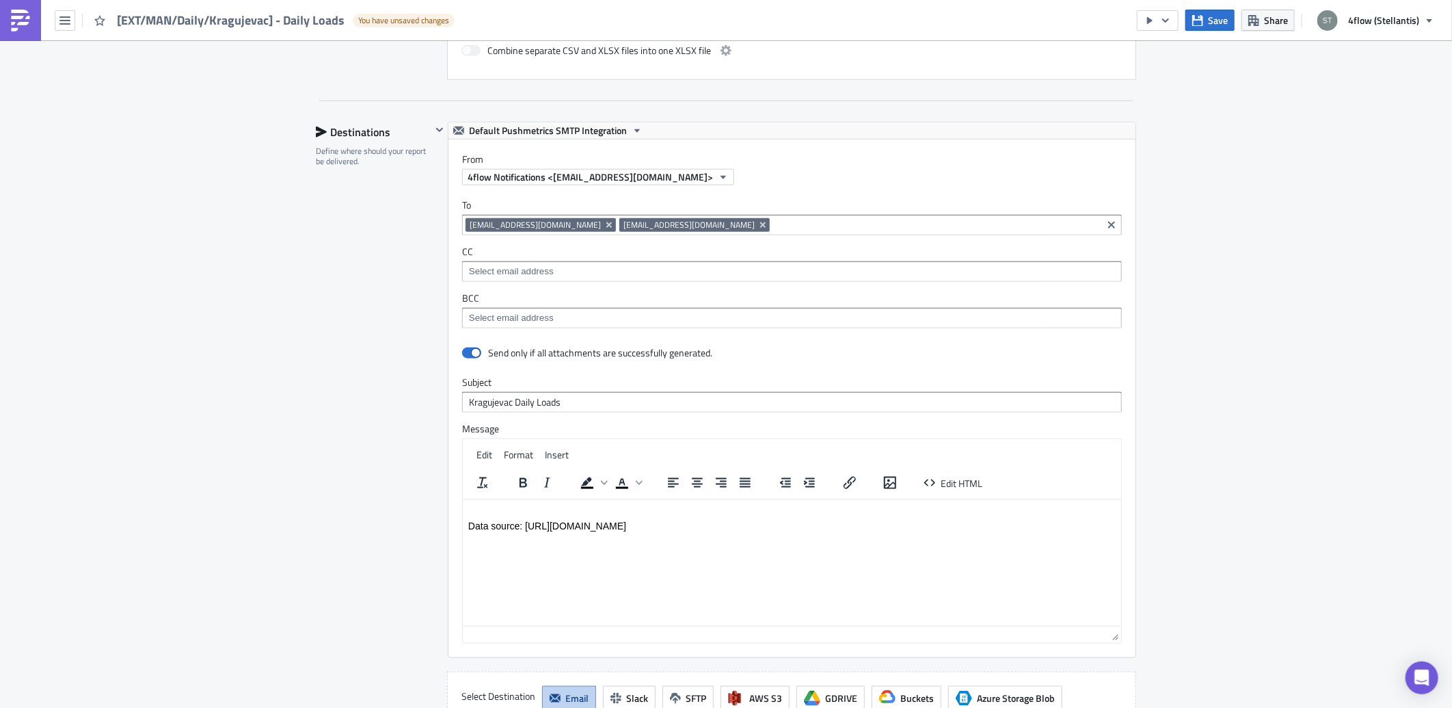
drag, startPoint x: 945, startPoint y: 347, endPoint x: 1246, endPoint y: 213, distance: 328.7
click at [1239, 209] on div "Kragujevac Execution Log Edit " [EXT/MAN/Daily/Kragujevac] - Daily Loads " Draf…" at bounding box center [726, 91] width 1452 height 1772
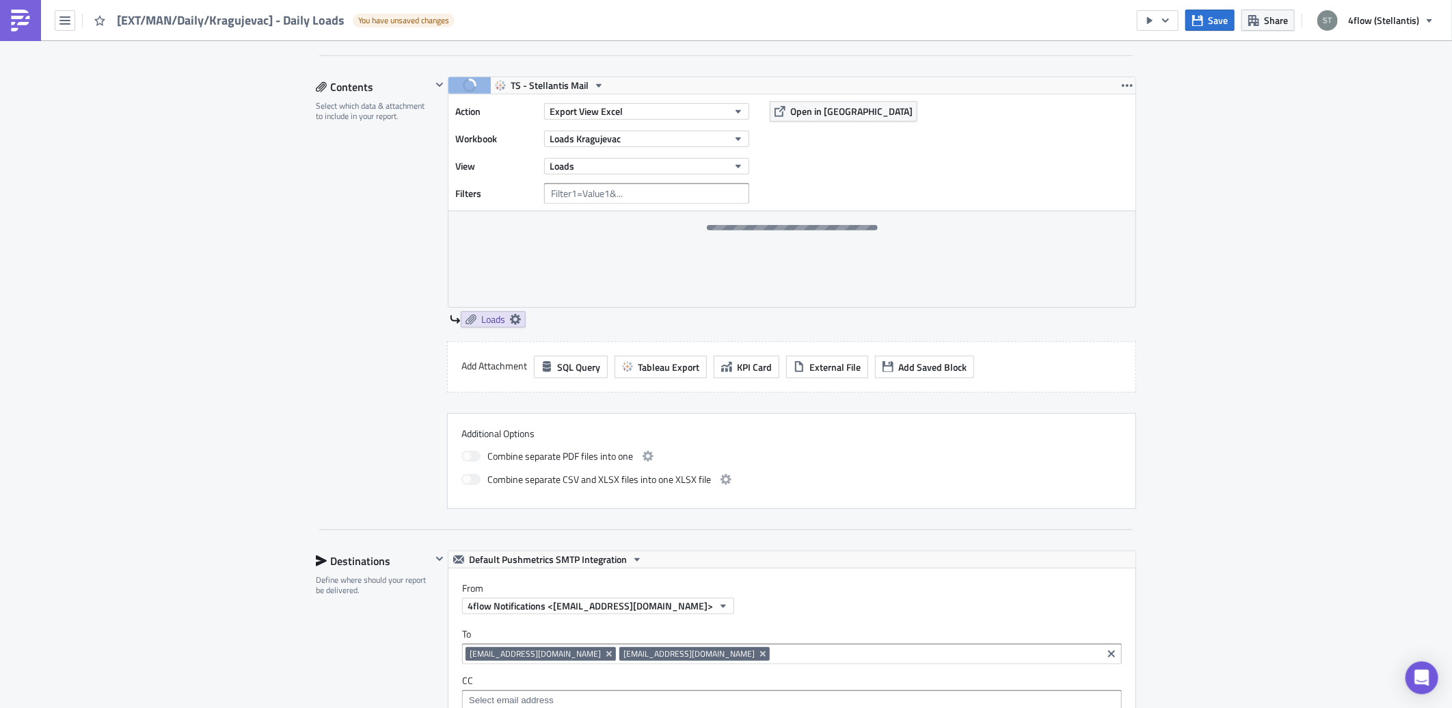
scroll to position [269, 0]
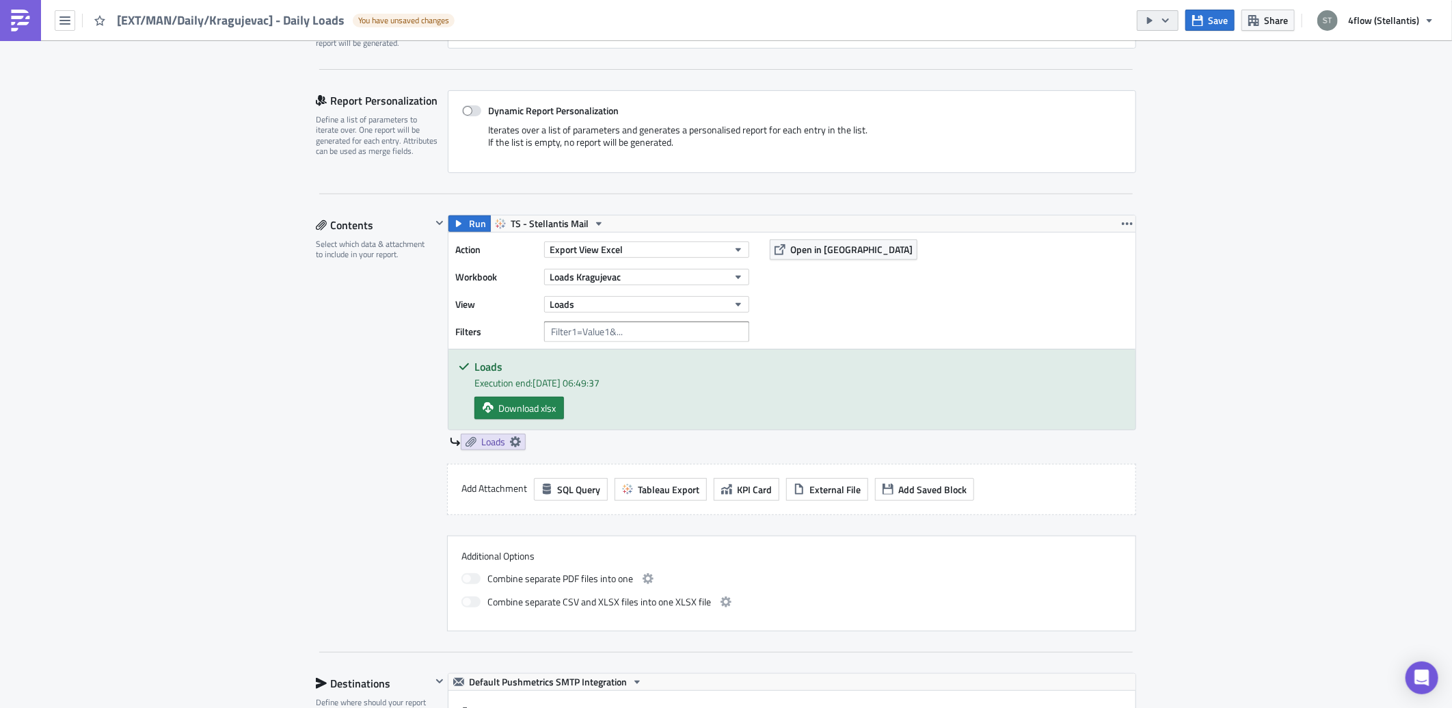
click at [1167, 24] on icon "button" at bounding box center [1165, 20] width 11 height 11
click at [1187, 79] on div "Run Report" at bounding box center [1201, 75] width 107 height 14
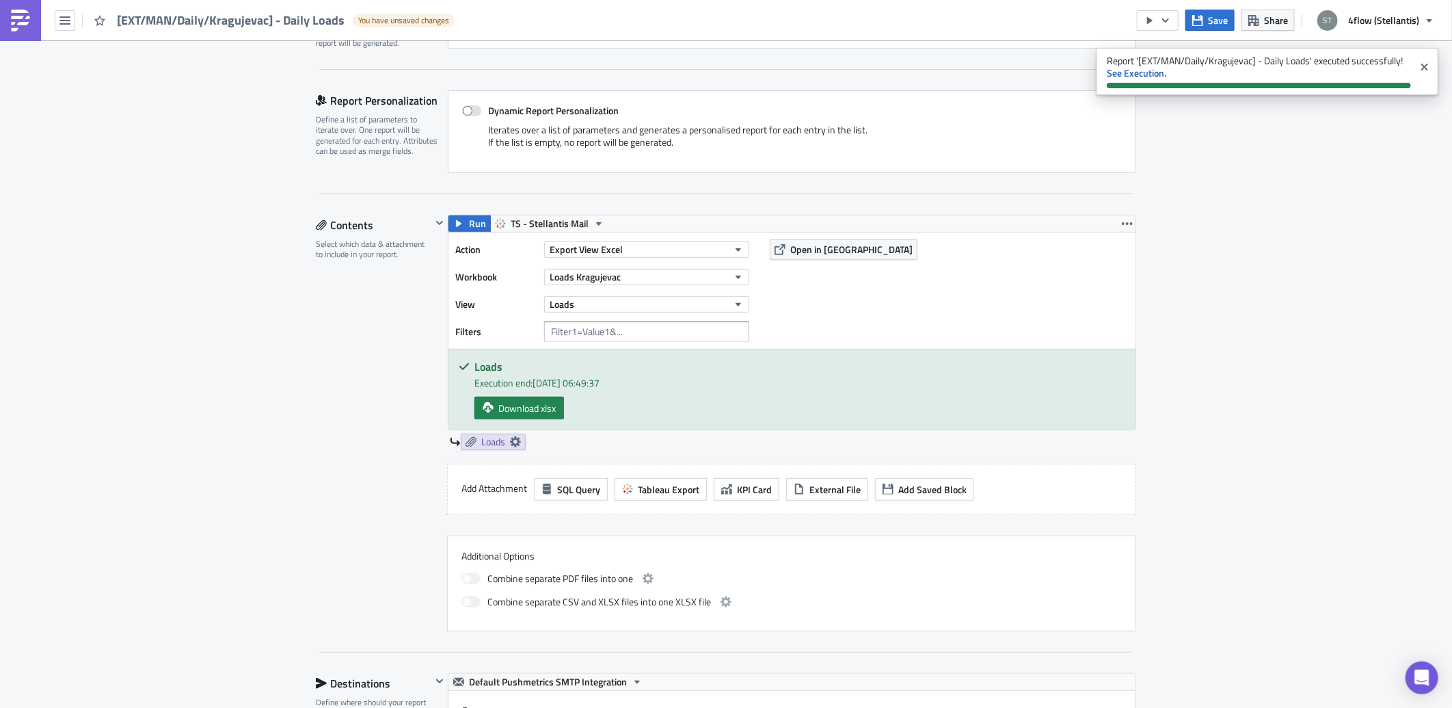
click at [1293, 338] on div "Kragujevac Execution Log Edit " [EXT/MAN/Daily/Kragujevac] - Daily Loads " Draf…" at bounding box center [726, 650] width 1452 height 1756
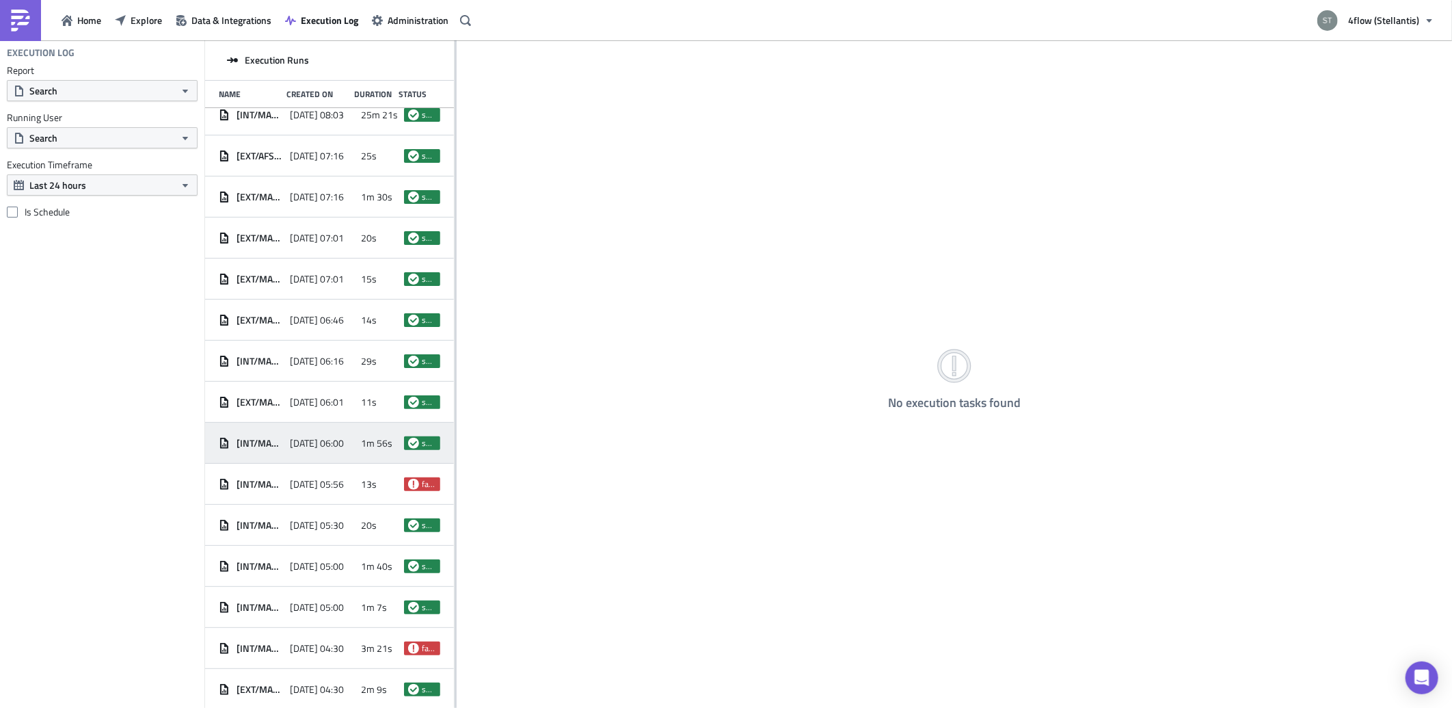
scroll to position [123, 0]
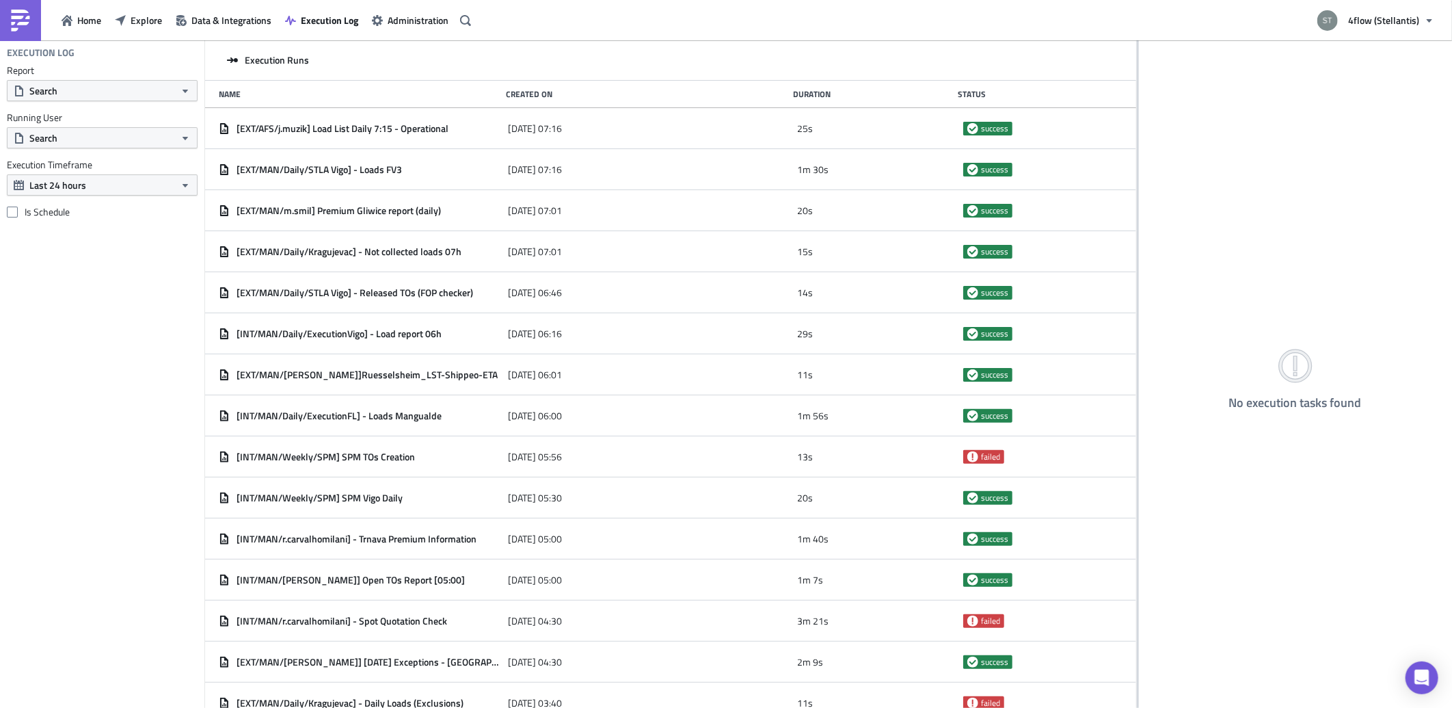
drag, startPoint x: 455, startPoint y: 377, endPoint x: 1212, endPoint y: 293, distance: 762.1
click at [1211, 293] on div "Execution Runs Name Created On Duration Status [EXT/MAN/Daily/Kragujevac] - Dai…" at bounding box center [828, 374] width 1247 height 669
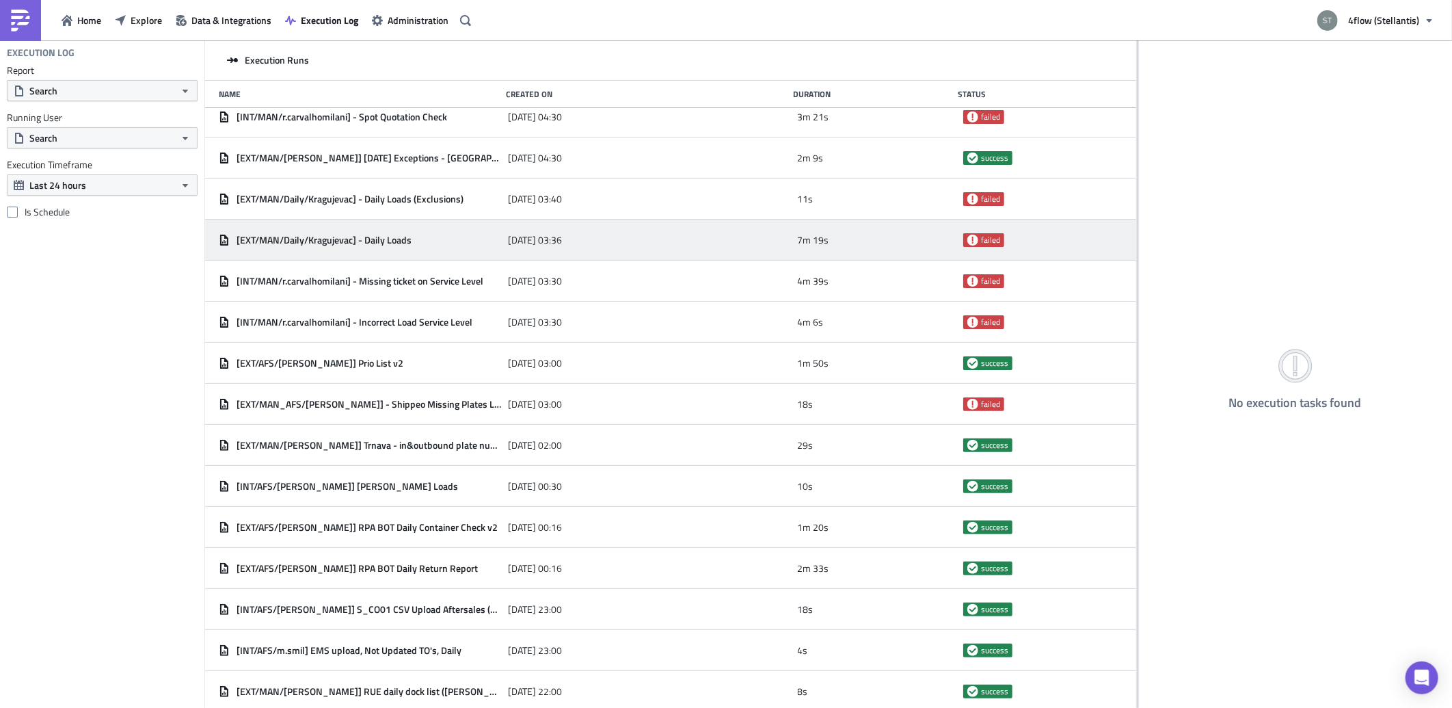
scroll to position [654, 0]
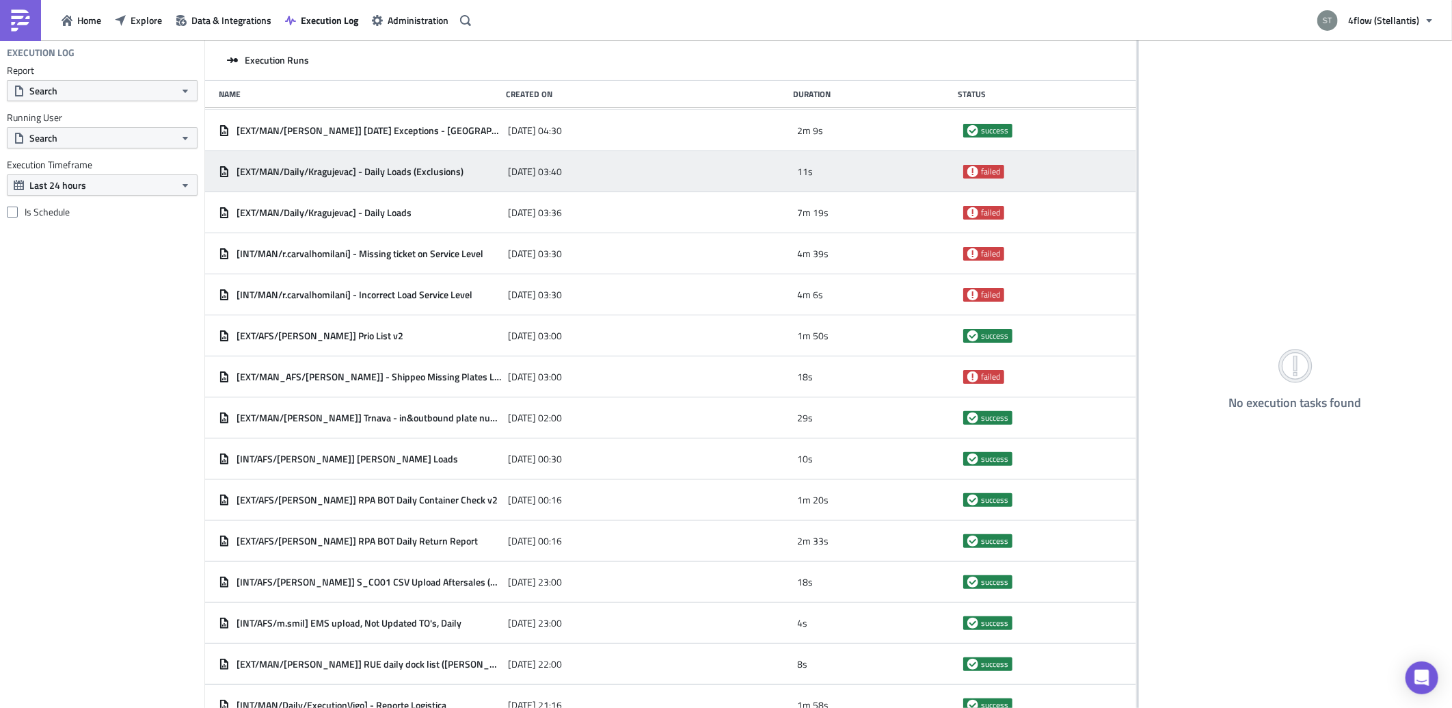
click at [459, 165] on span "[EXT/MAN/Daily/Kragujevac] - Daily Loads (Exclusions)" at bounding box center [350, 171] width 227 height 12
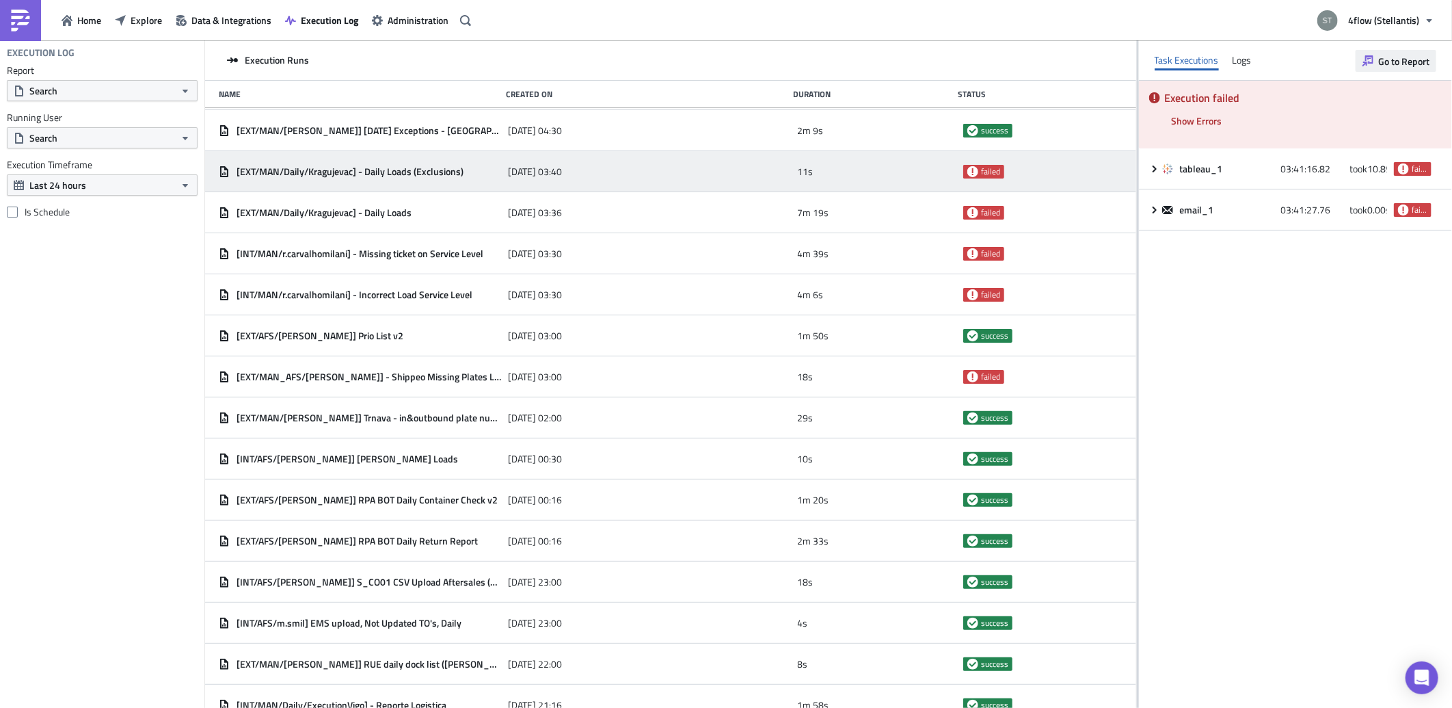
click at [1397, 62] on span "Go to Report" at bounding box center [1403, 61] width 51 height 14
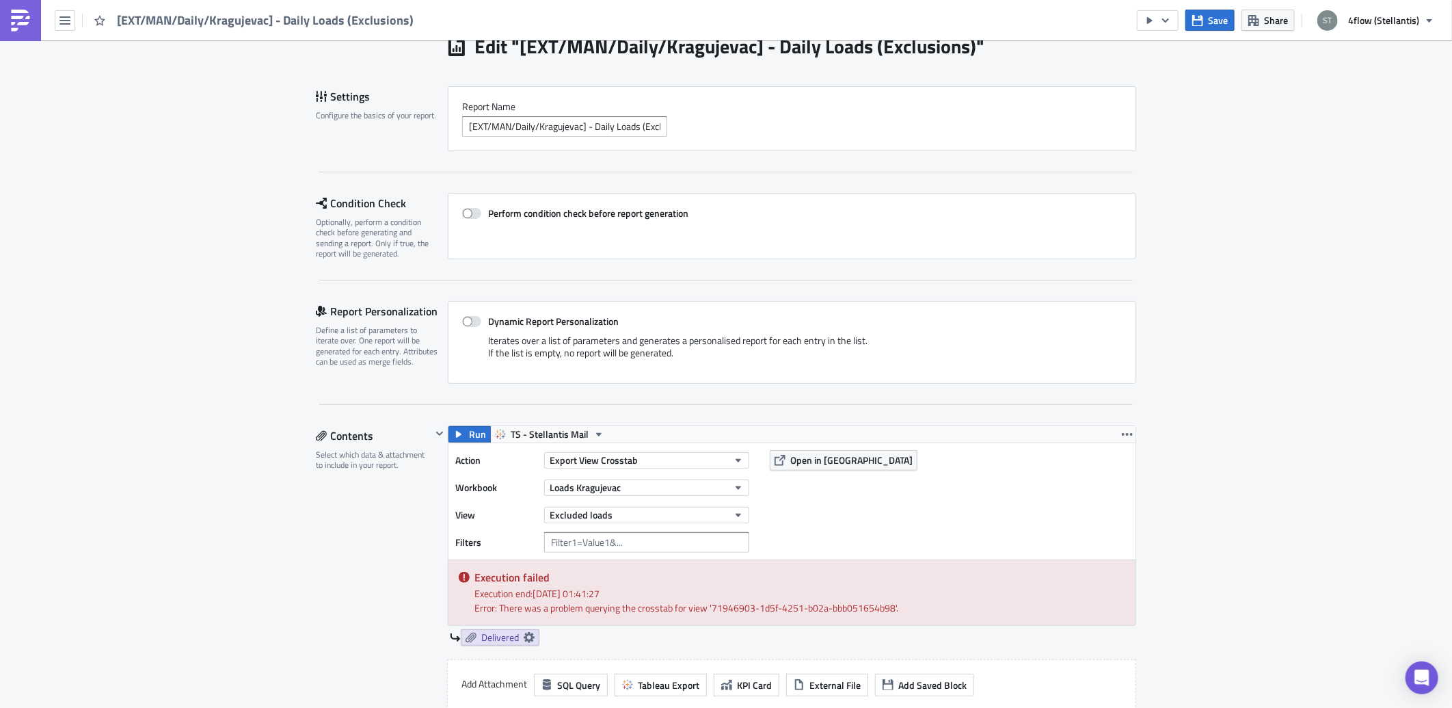
scroll to position [228, 0]
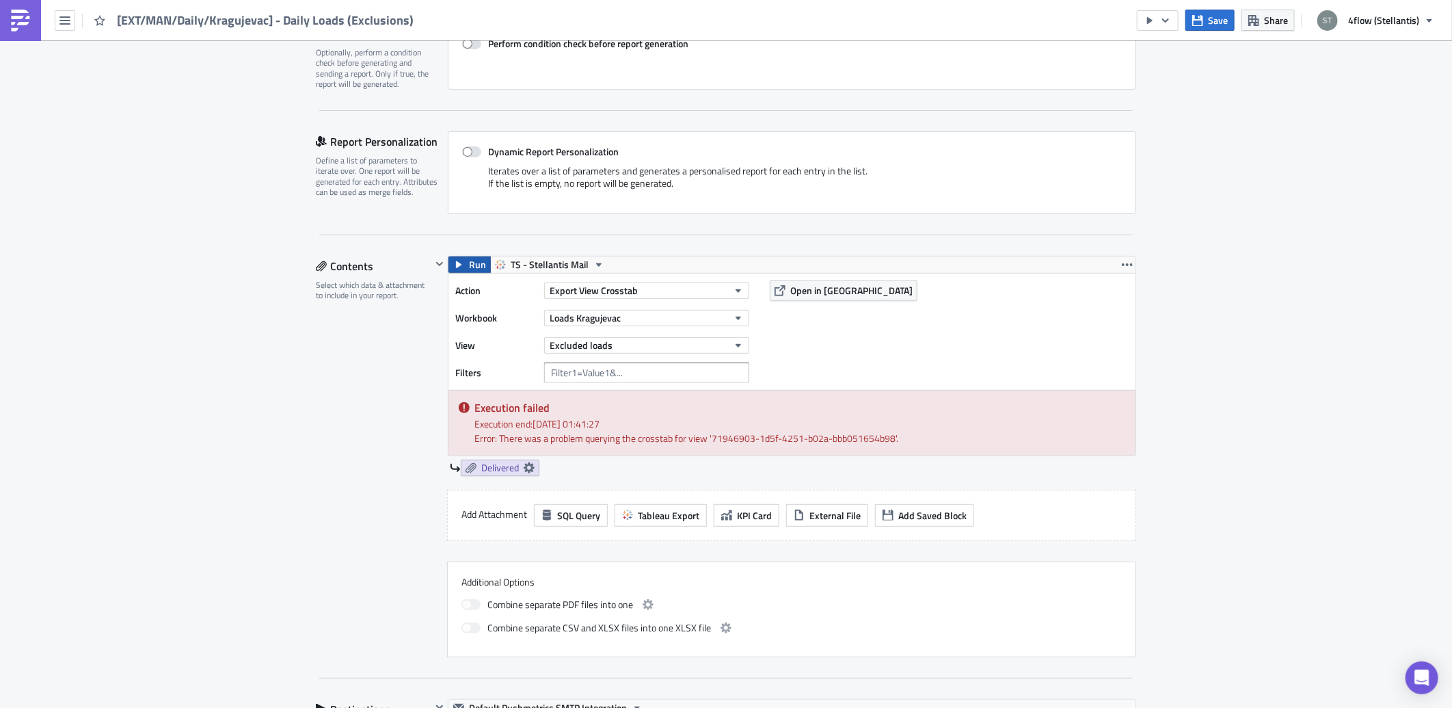
click at [453, 261] on icon "button" at bounding box center [458, 264] width 11 height 11
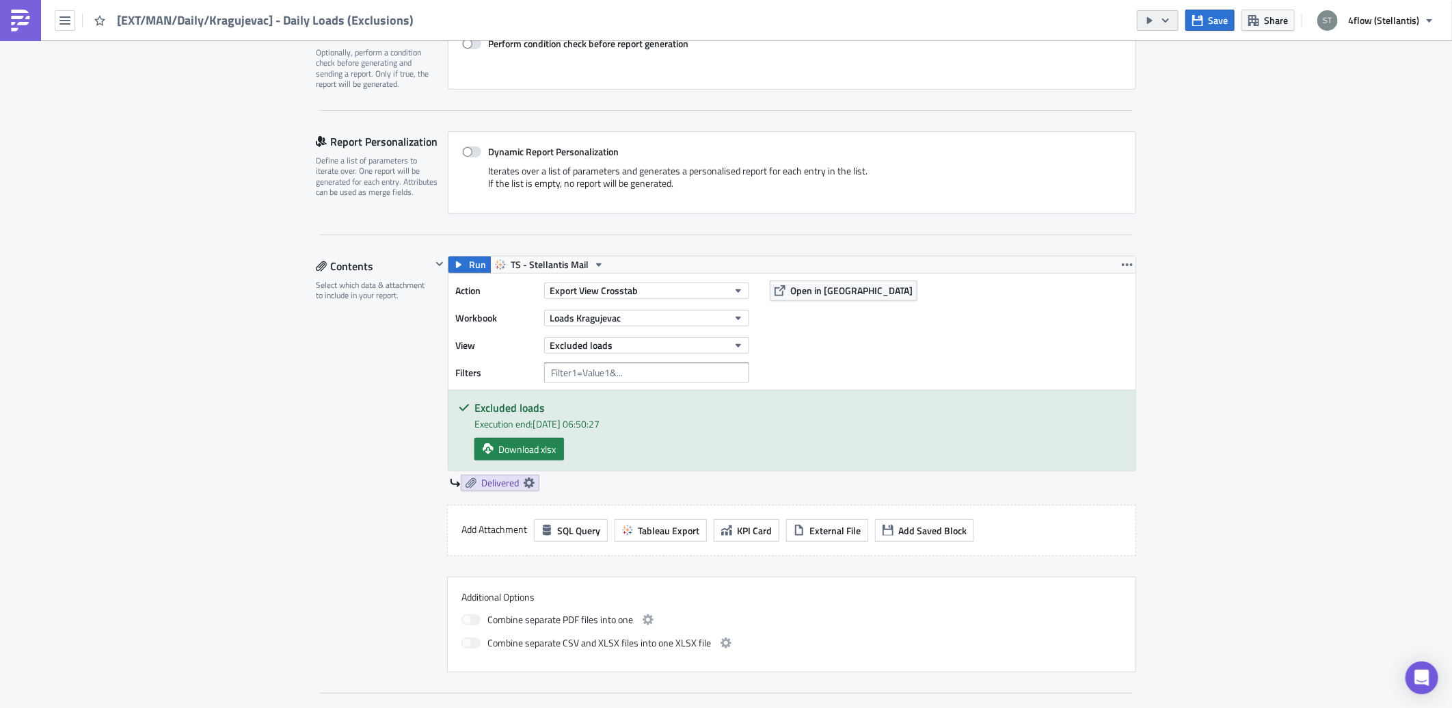
click at [1176, 15] on button "button" at bounding box center [1158, 20] width 42 height 21
click at [1191, 72] on div "Run Report" at bounding box center [1201, 75] width 107 height 14
click at [82, 674] on div "Kragujevac Execution Log Edit " [EXT/MAN/Daily/Kragujevac] - Daily Loads (Exclu…" at bounding box center [726, 691] width 1452 height 1756
